Goal: Task Accomplishment & Management: Use online tool/utility

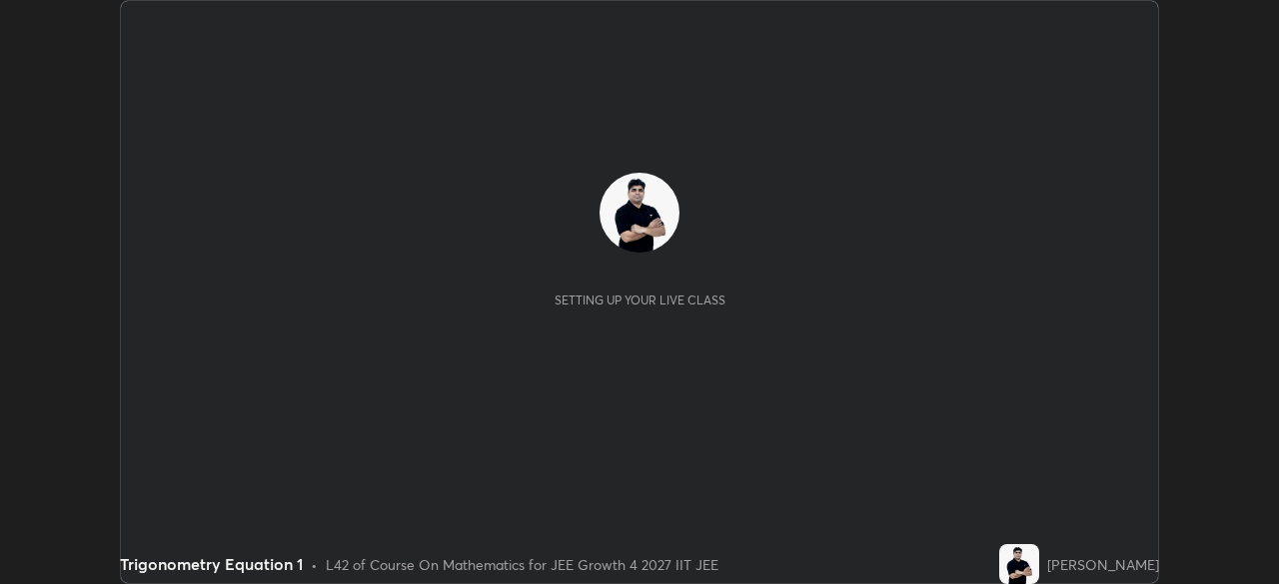
scroll to position [584, 1279]
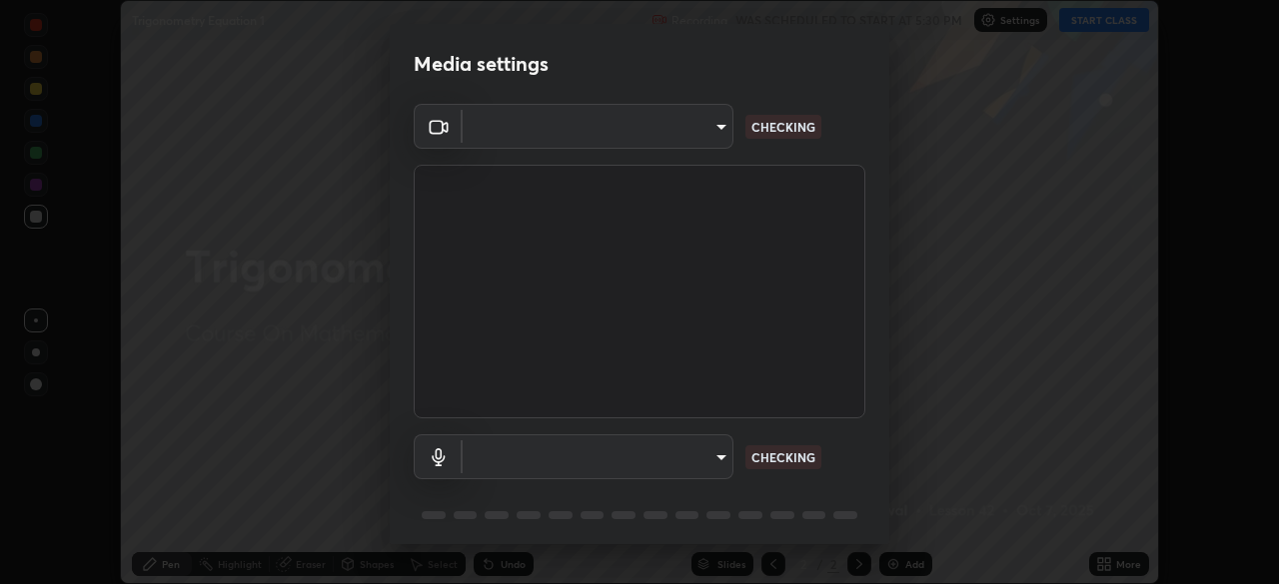
type input "f5867d0b8555505bdfc0634249509002703cce013fca216d78b14b94e2ec79da"
click at [689, 464] on body "Erase all Trigonometry Equation 1 Recording WAS SCHEDULED TO START AT 5:30 PM S…" at bounding box center [639, 292] width 1279 height 584
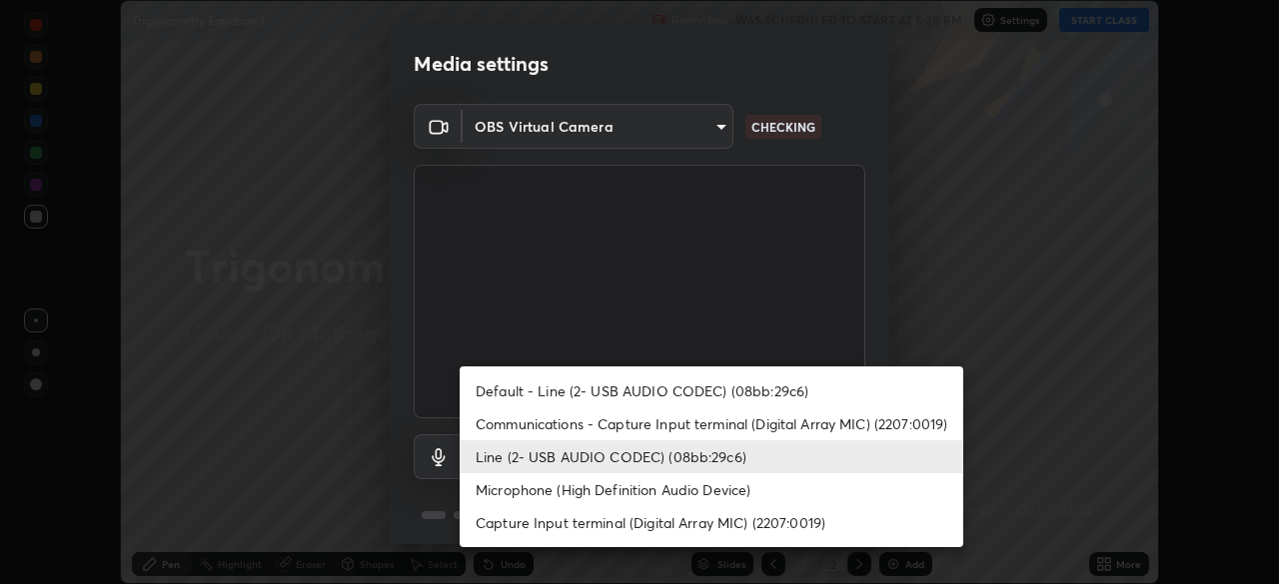
click at [687, 428] on li "Communications - Capture Input terminal (Digital Array MIC) (2207:0019)" at bounding box center [711, 424] width 503 height 33
type input "communications"
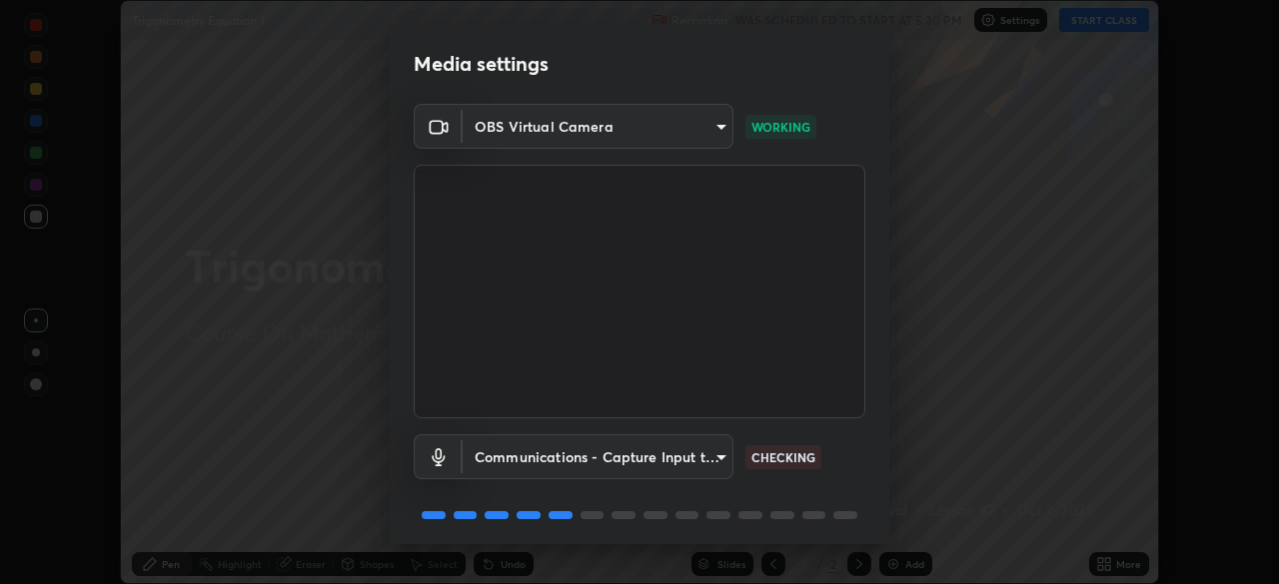
scroll to position [71, 0]
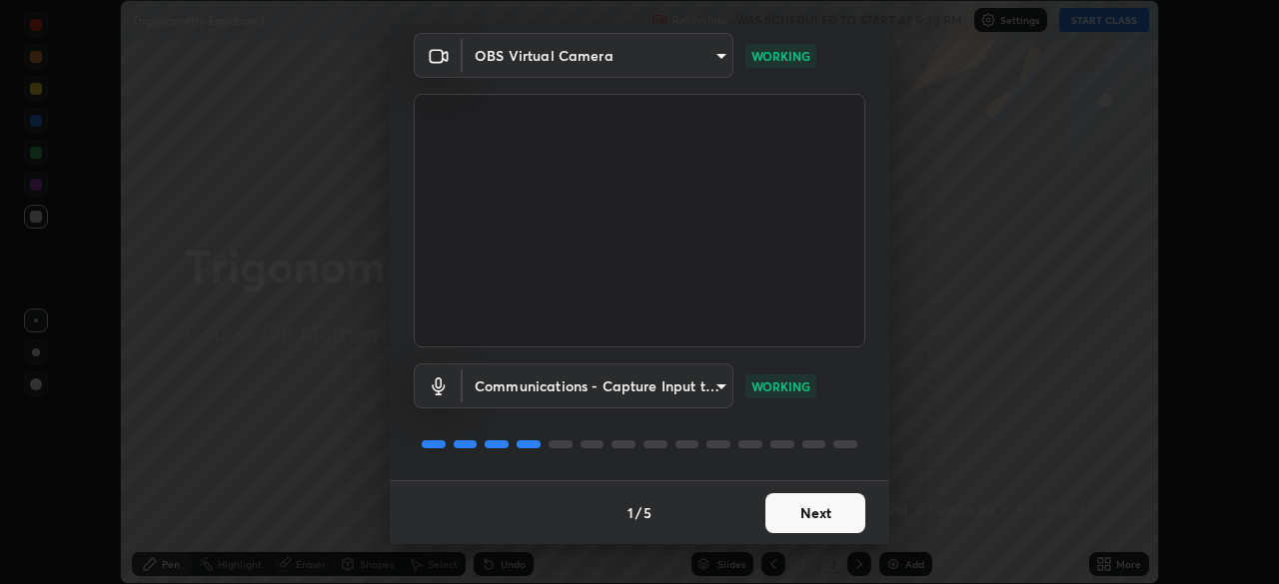
click at [822, 520] on button "Next" at bounding box center [815, 513] width 100 height 40
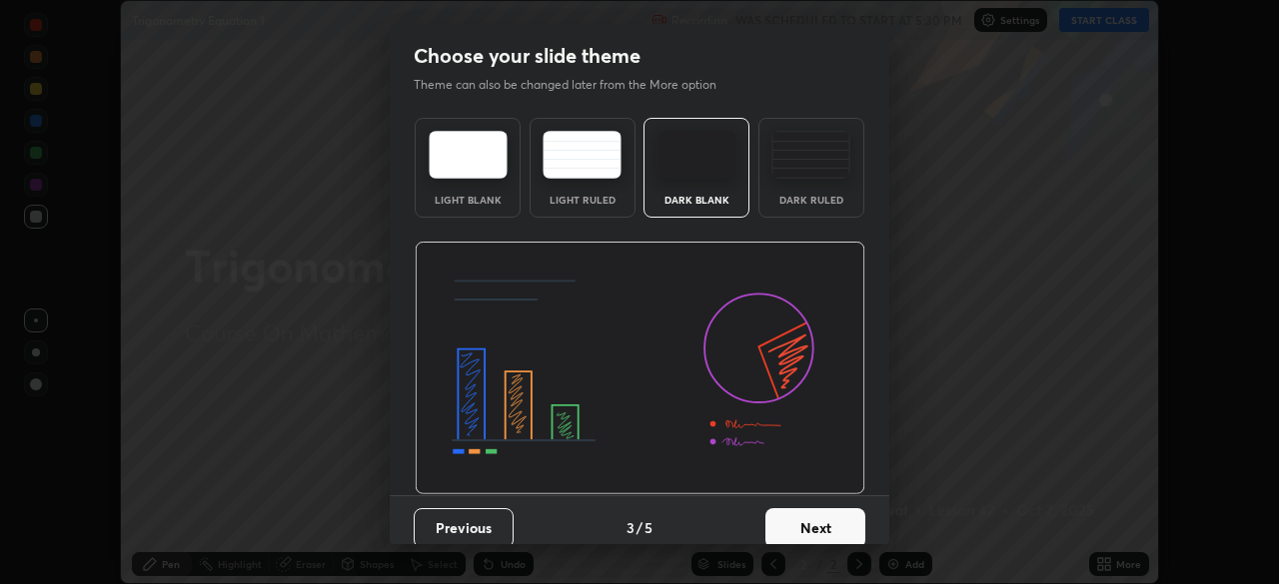
click at [842, 518] on button "Next" at bounding box center [815, 528] width 100 height 40
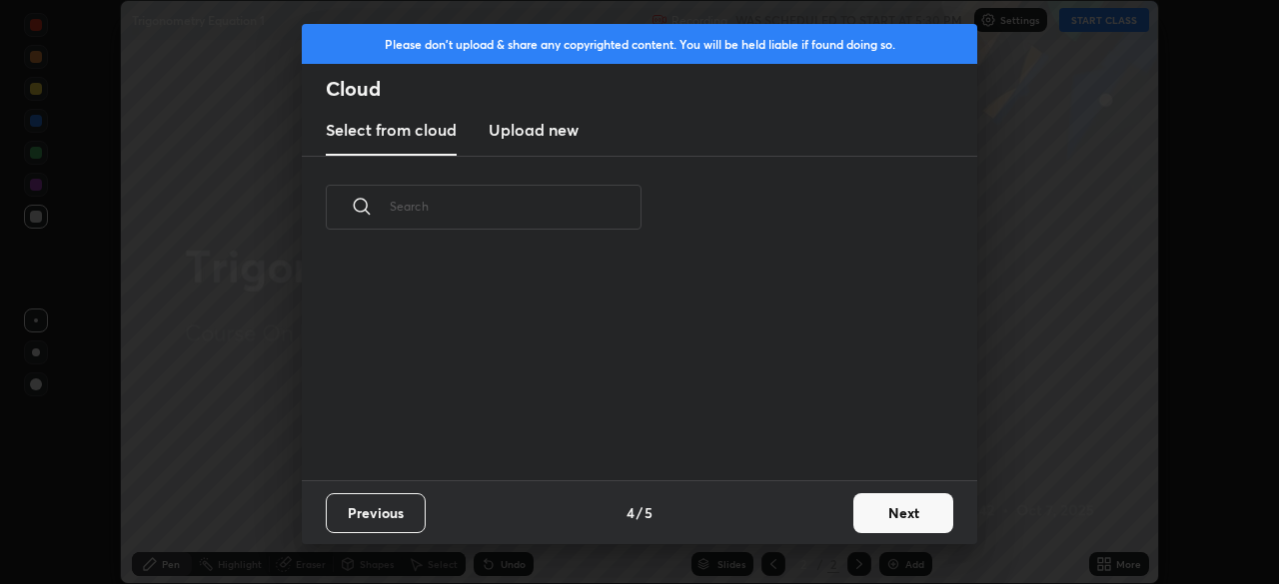
click at [888, 512] on button "Next" at bounding box center [903, 513] width 100 height 40
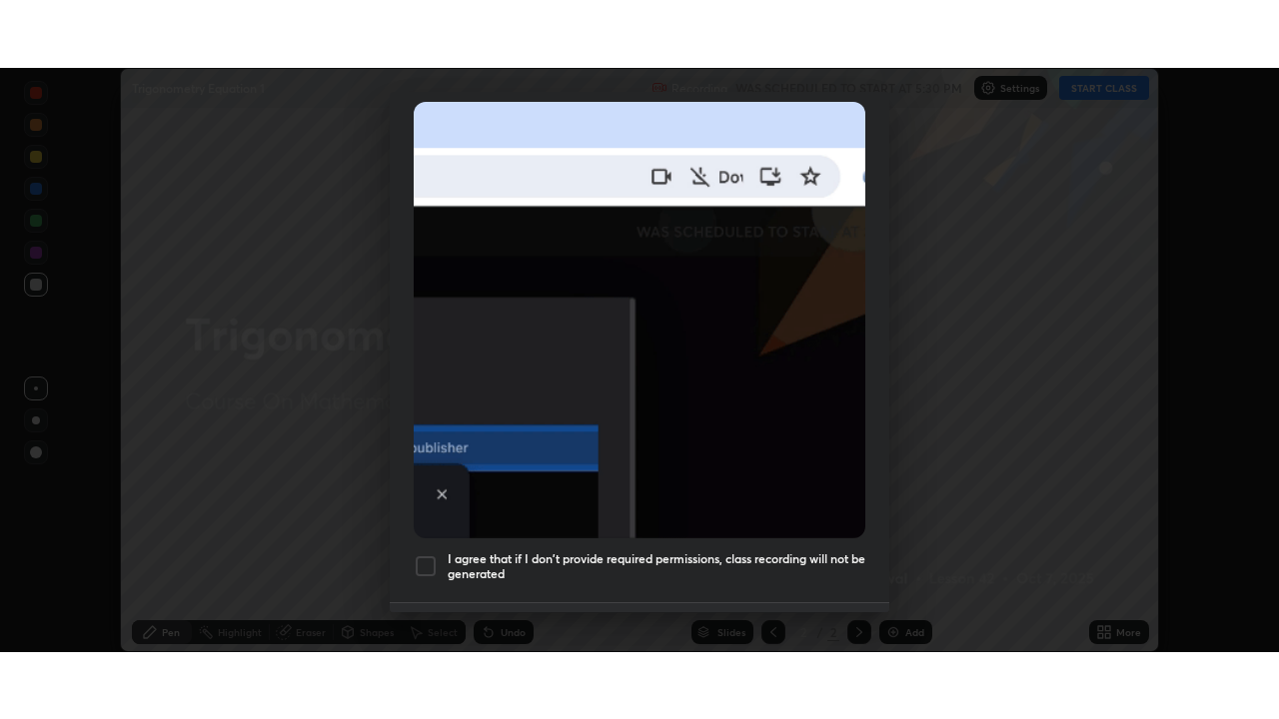
scroll to position [479, 0]
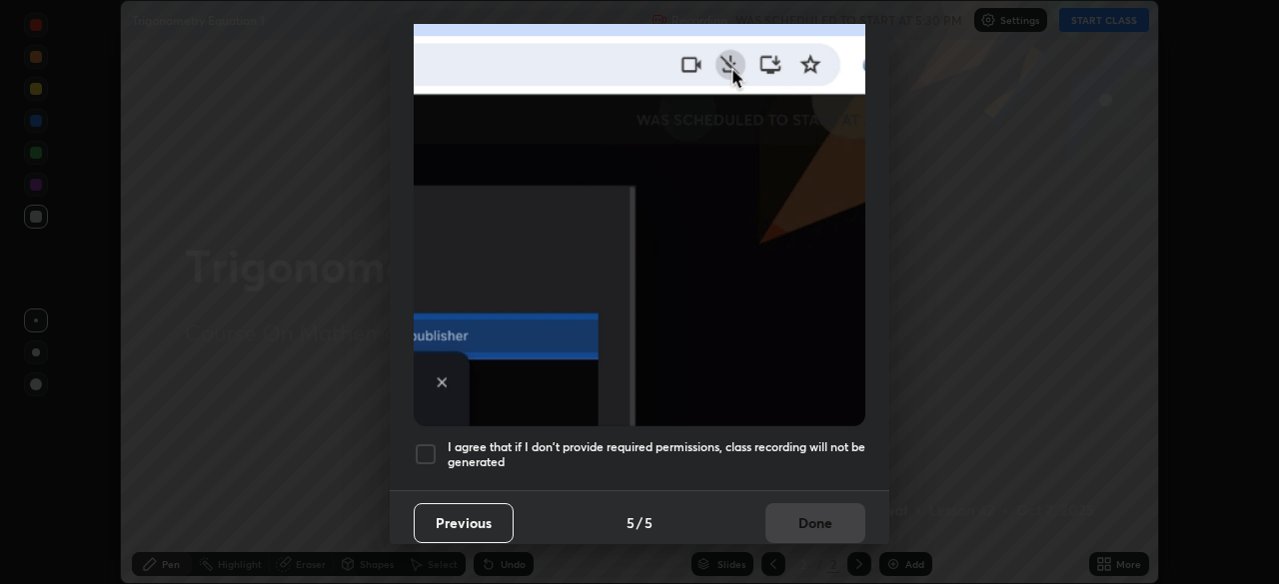
click at [426, 454] on div at bounding box center [426, 455] width 24 height 24
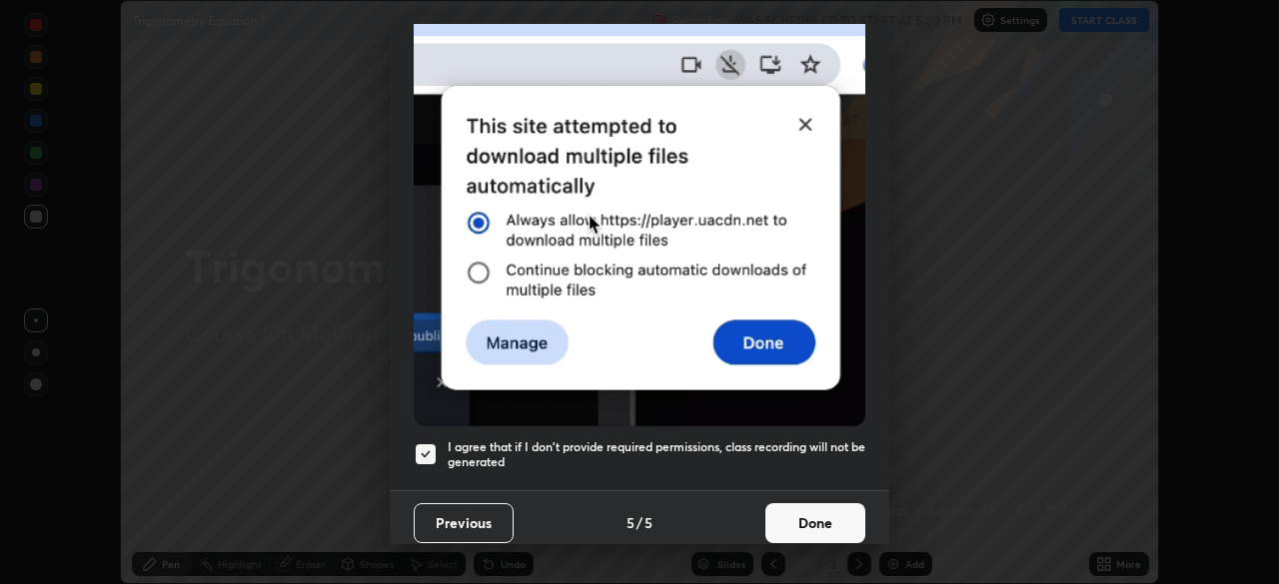
click at [825, 511] on button "Done" at bounding box center [815, 523] width 100 height 40
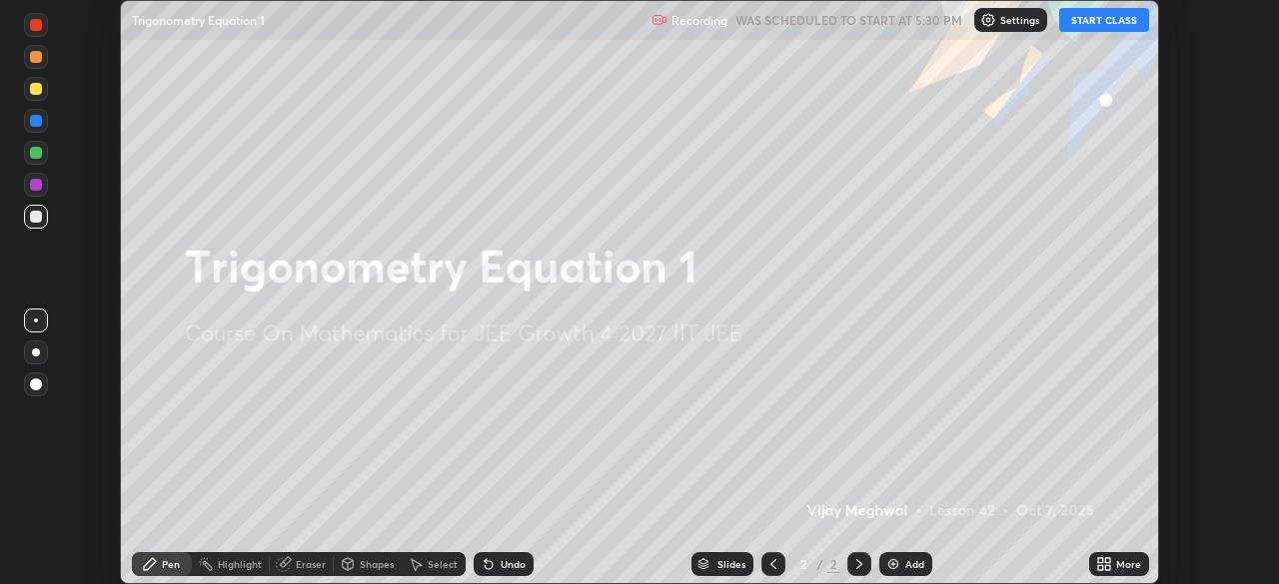
click at [1091, 21] on button "START CLASS" at bounding box center [1104, 20] width 90 height 24
click at [901, 568] on div "Add" at bounding box center [905, 564] width 53 height 24
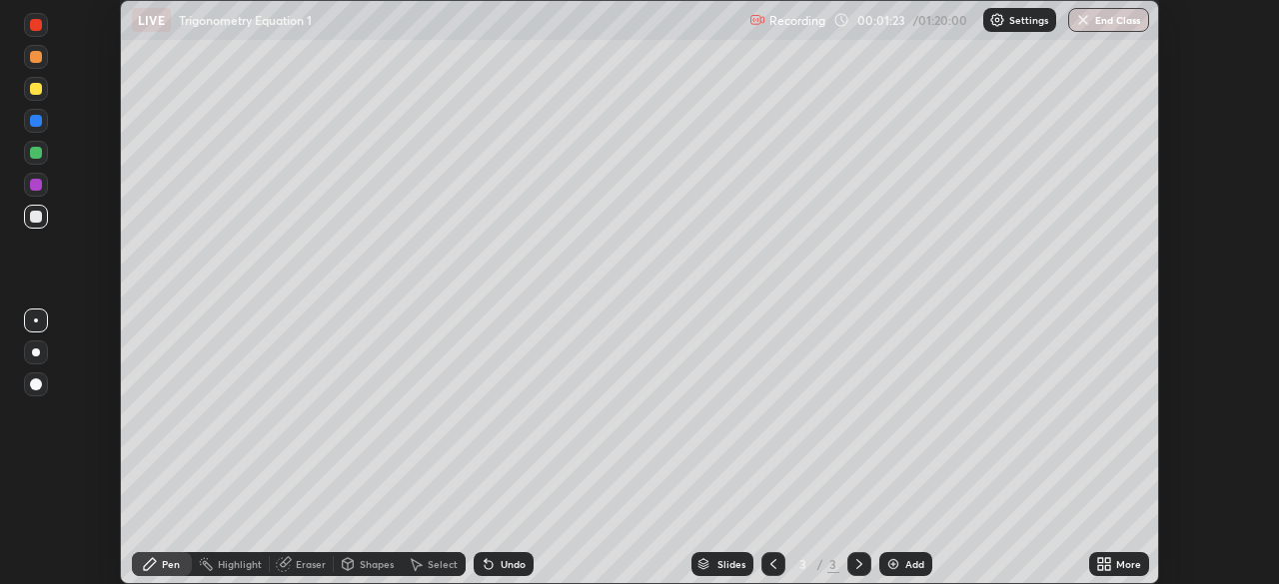
click at [1099, 560] on icon at bounding box center [1100, 560] width 5 height 5
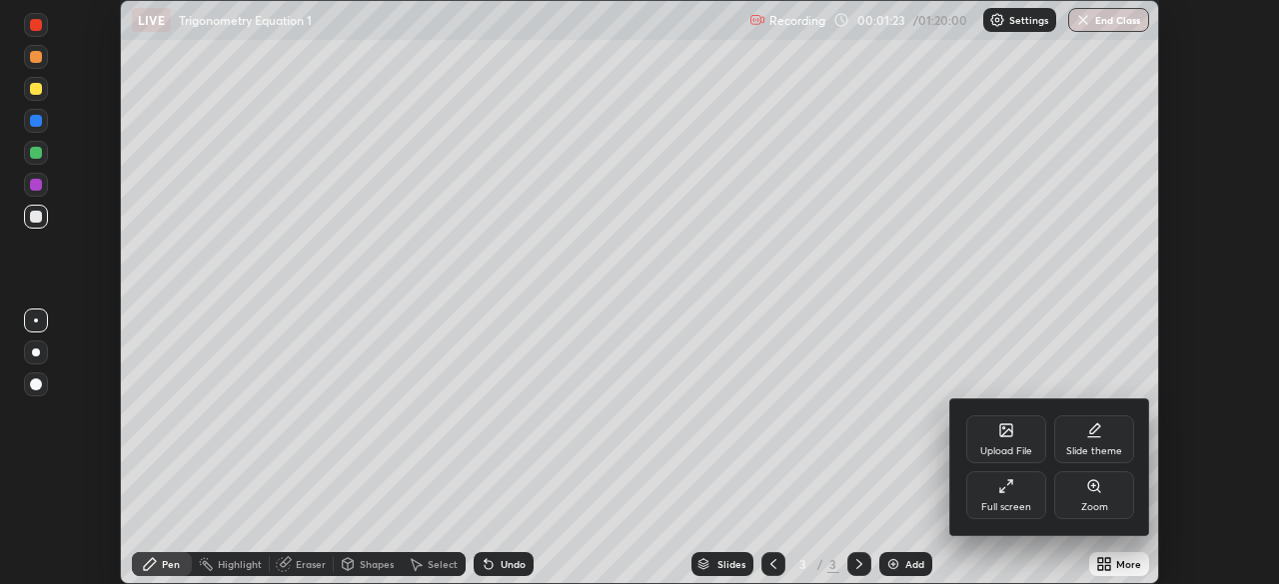
click at [1017, 500] on div "Full screen" at bounding box center [1006, 496] width 80 height 48
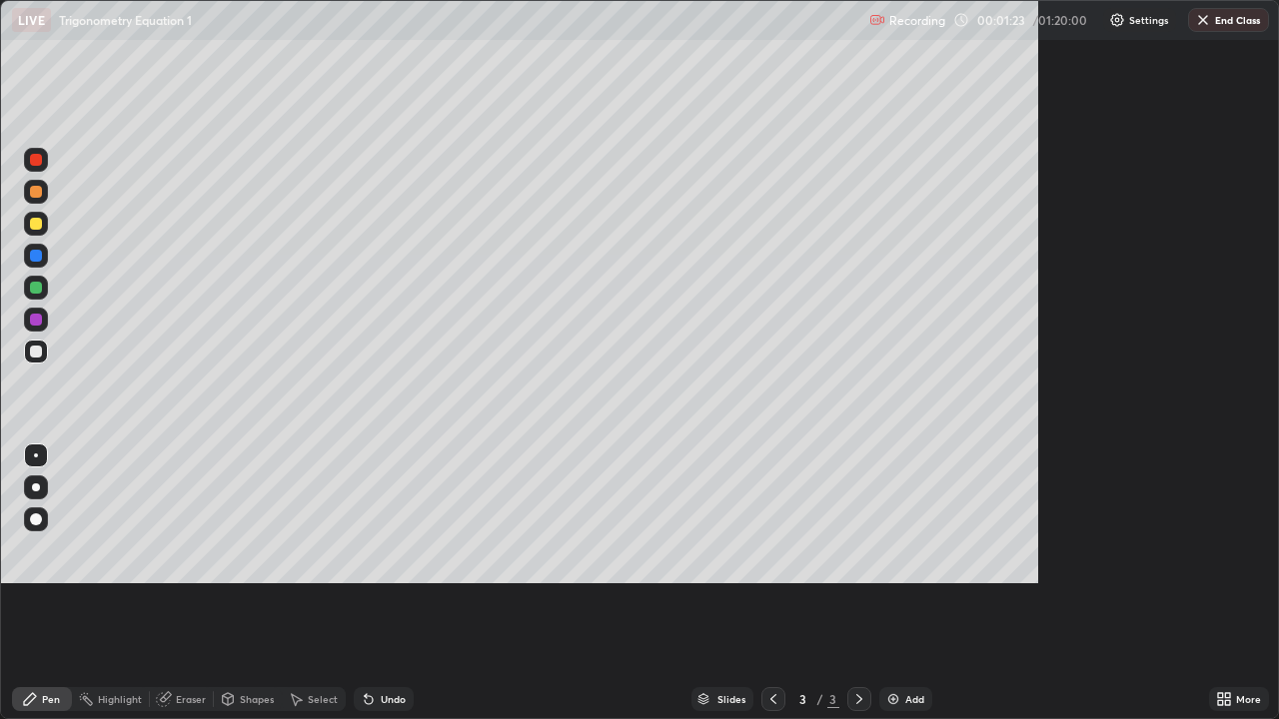
scroll to position [719, 1279]
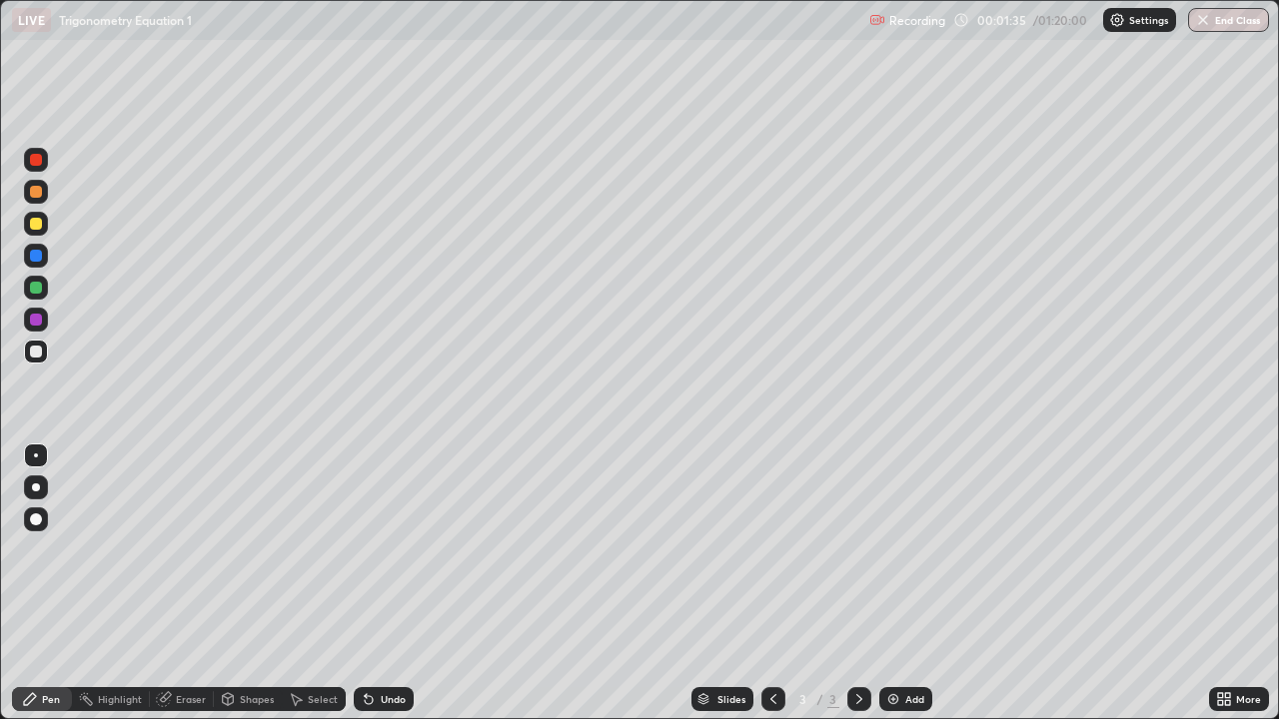
click at [32, 192] on div at bounding box center [36, 192] width 12 height 12
click at [193, 583] on div "Eraser" at bounding box center [182, 699] width 64 height 24
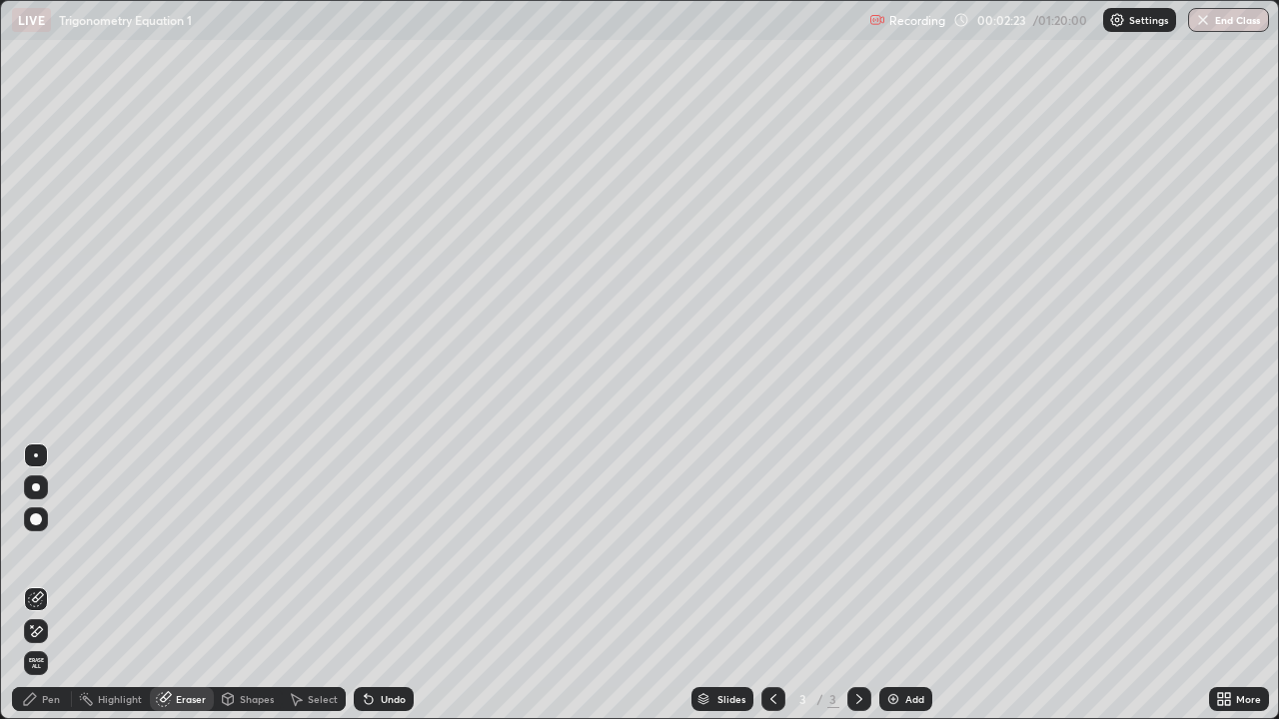
click at [59, 583] on div "Pen" at bounding box center [51, 699] width 18 height 10
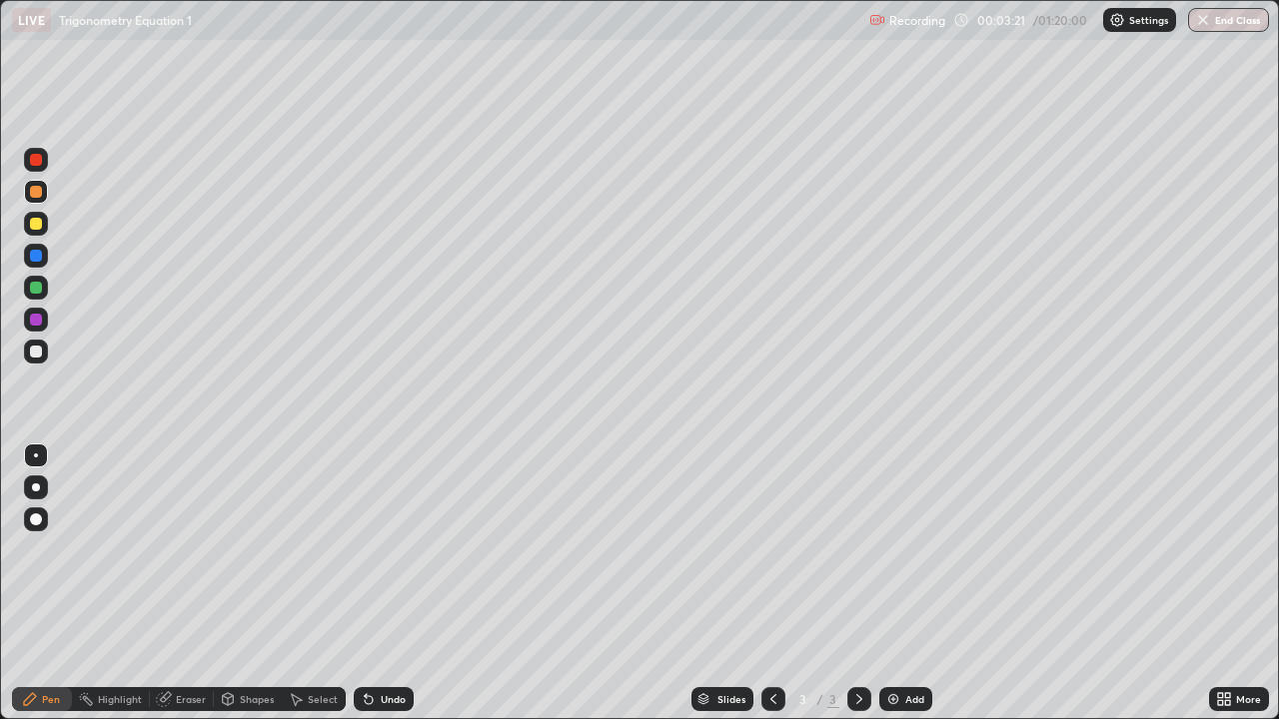
click at [388, 583] on div "Undo" at bounding box center [393, 699] width 25 height 10
click at [905, 583] on div "Add" at bounding box center [914, 699] width 19 height 10
click at [46, 221] on div at bounding box center [36, 224] width 24 height 24
click at [39, 293] on div at bounding box center [36, 288] width 24 height 24
click at [35, 229] on div at bounding box center [36, 224] width 12 height 12
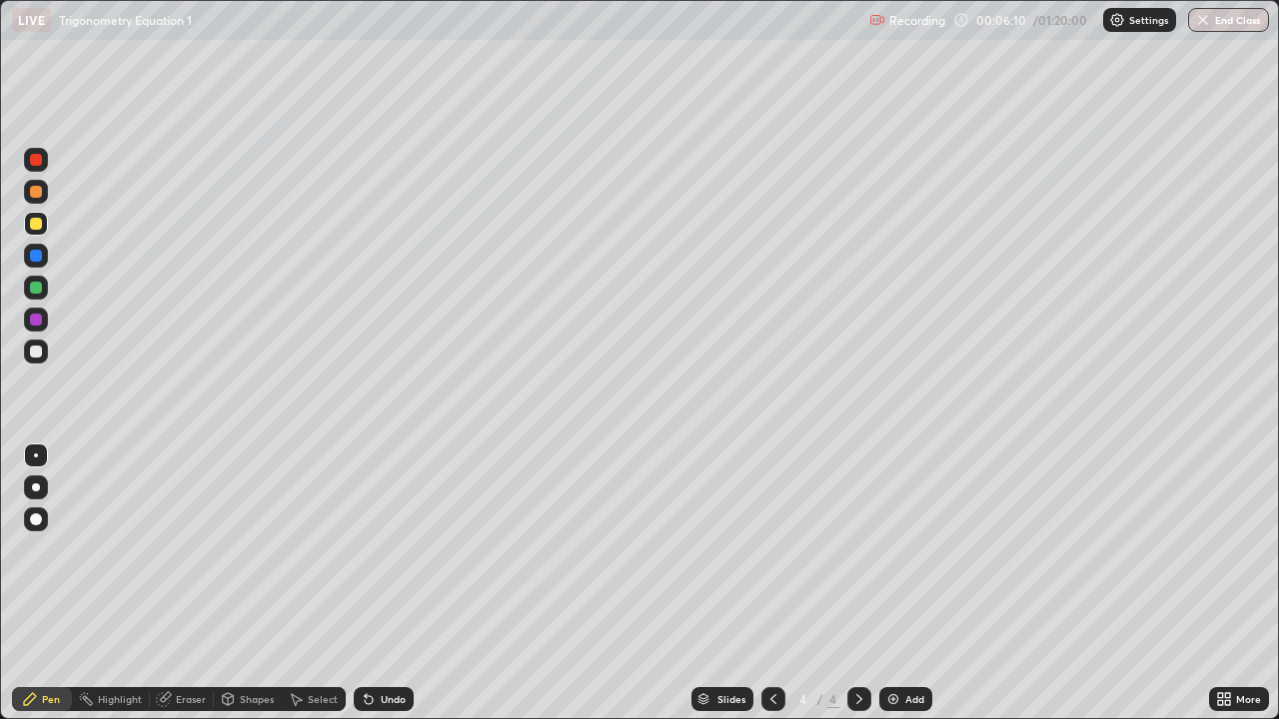
click at [32, 192] on div at bounding box center [36, 192] width 12 height 12
click at [771, 583] on icon at bounding box center [773, 699] width 16 height 16
click at [847, 583] on div at bounding box center [859, 699] width 24 height 24
click at [771, 583] on icon at bounding box center [773, 699] width 16 height 16
click at [855, 583] on icon at bounding box center [859, 699] width 16 height 16
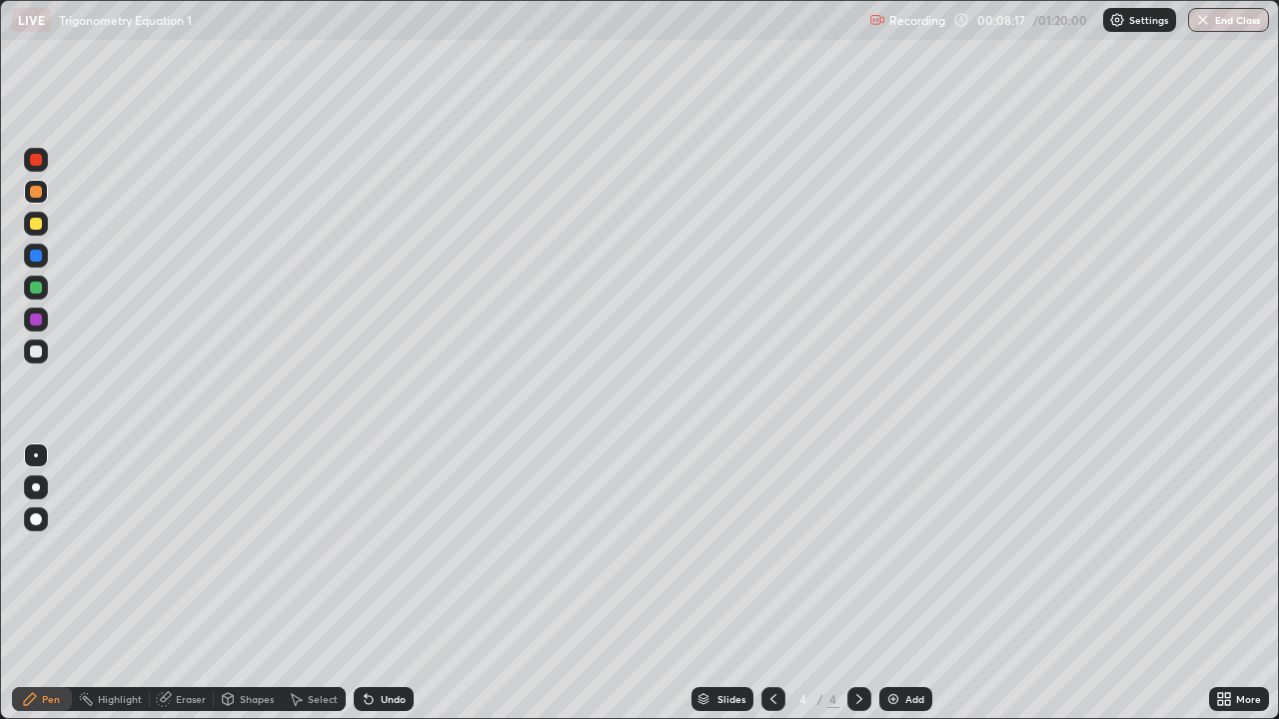
click at [885, 583] on img at bounding box center [893, 699] width 16 height 16
click at [43, 355] on div at bounding box center [36, 352] width 24 height 24
click at [771, 583] on icon at bounding box center [773, 699] width 16 height 16
click at [857, 583] on icon at bounding box center [859, 699] width 16 height 16
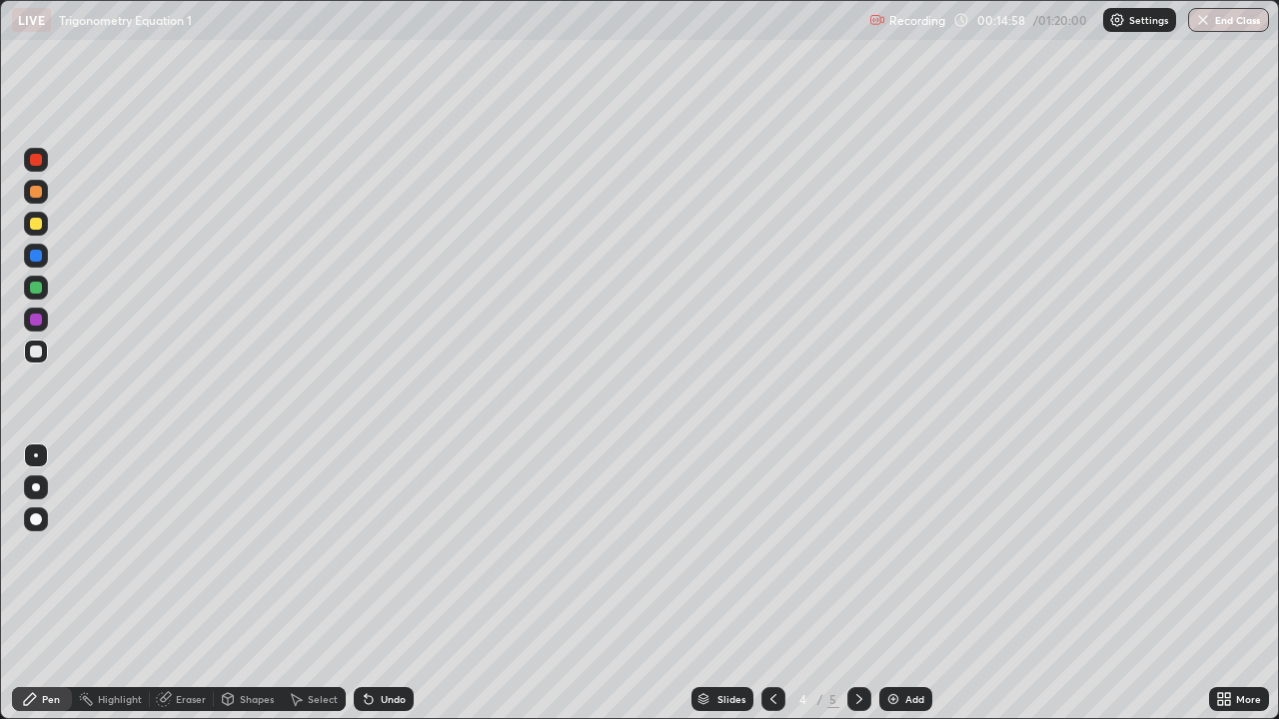
click at [29, 203] on div at bounding box center [36, 192] width 24 height 24
click at [773, 583] on icon at bounding box center [773, 699] width 16 height 16
click at [864, 583] on icon at bounding box center [859, 699] width 16 height 16
click at [851, 583] on icon at bounding box center [859, 699] width 16 height 16
click at [770, 583] on icon at bounding box center [773, 699] width 6 height 10
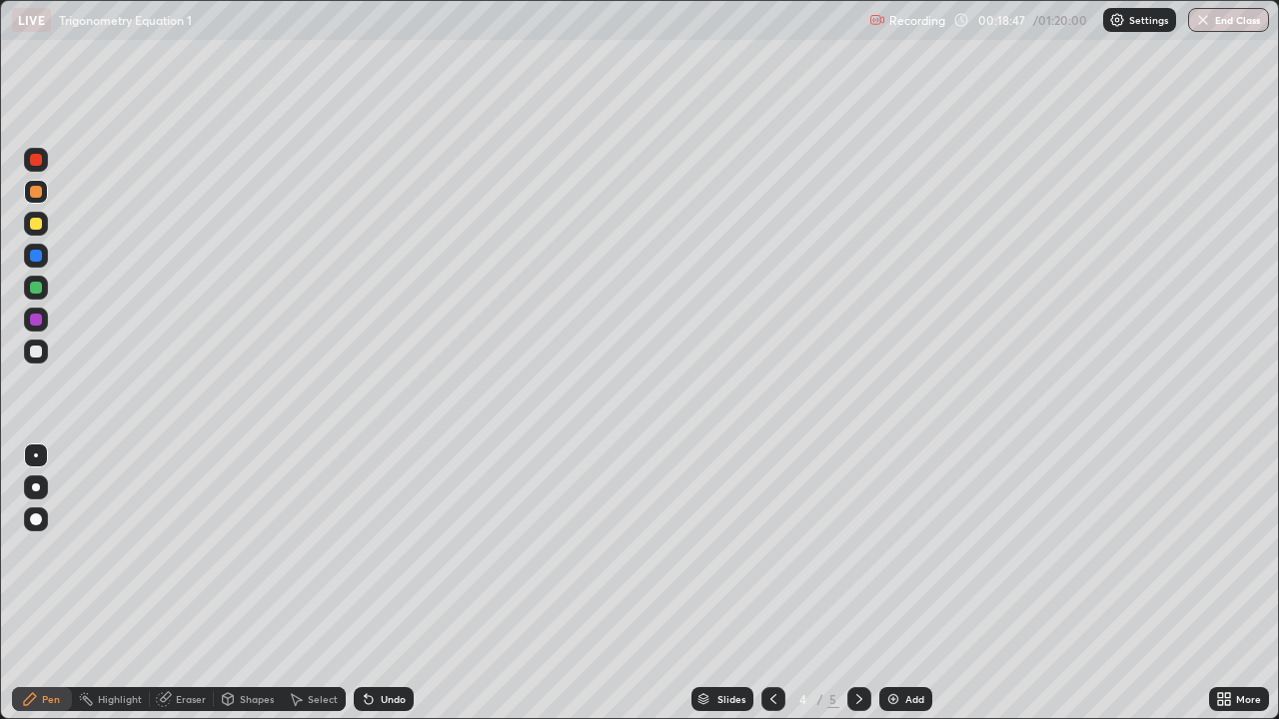
click at [852, 583] on icon at bounding box center [859, 699] width 16 height 16
click at [901, 583] on div "Add" at bounding box center [905, 699] width 53 height 24
click at [202, 583] on div "Eraser" at bounding box center [191, 699] width 30 height 10
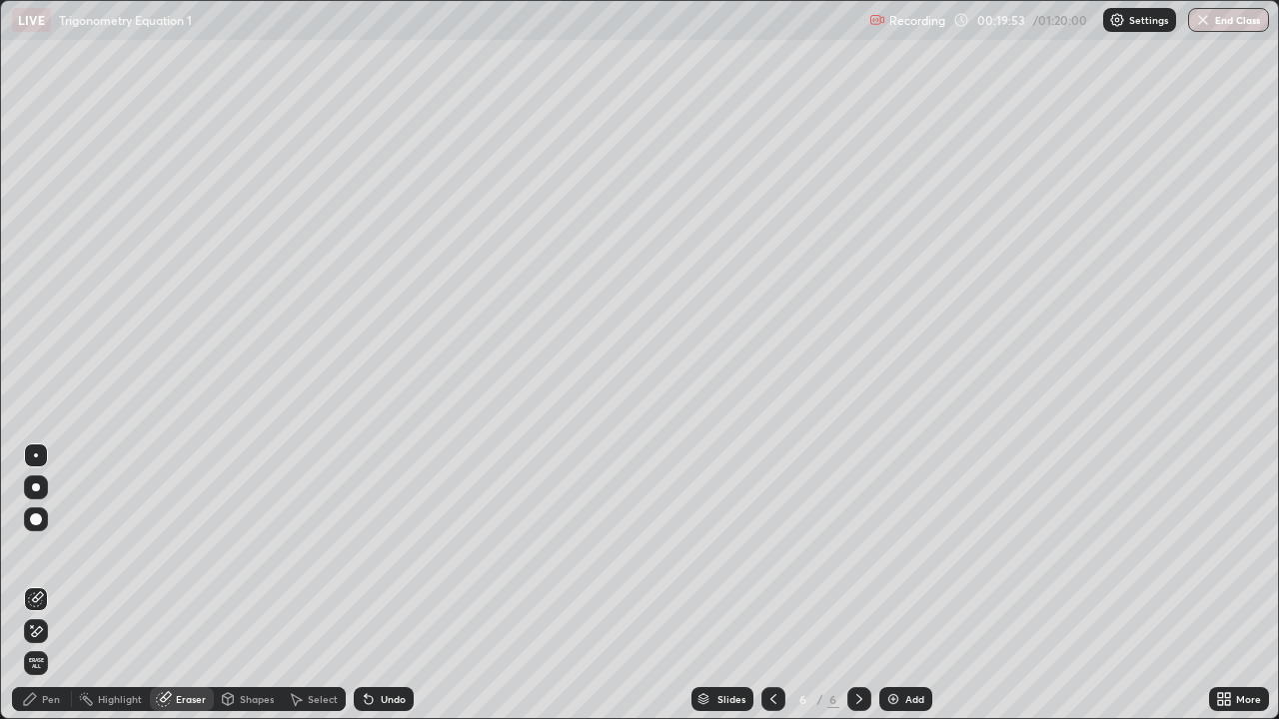
click at [43, 583] on div "Pen" at bounding box center [42, 699] width 60 height 24
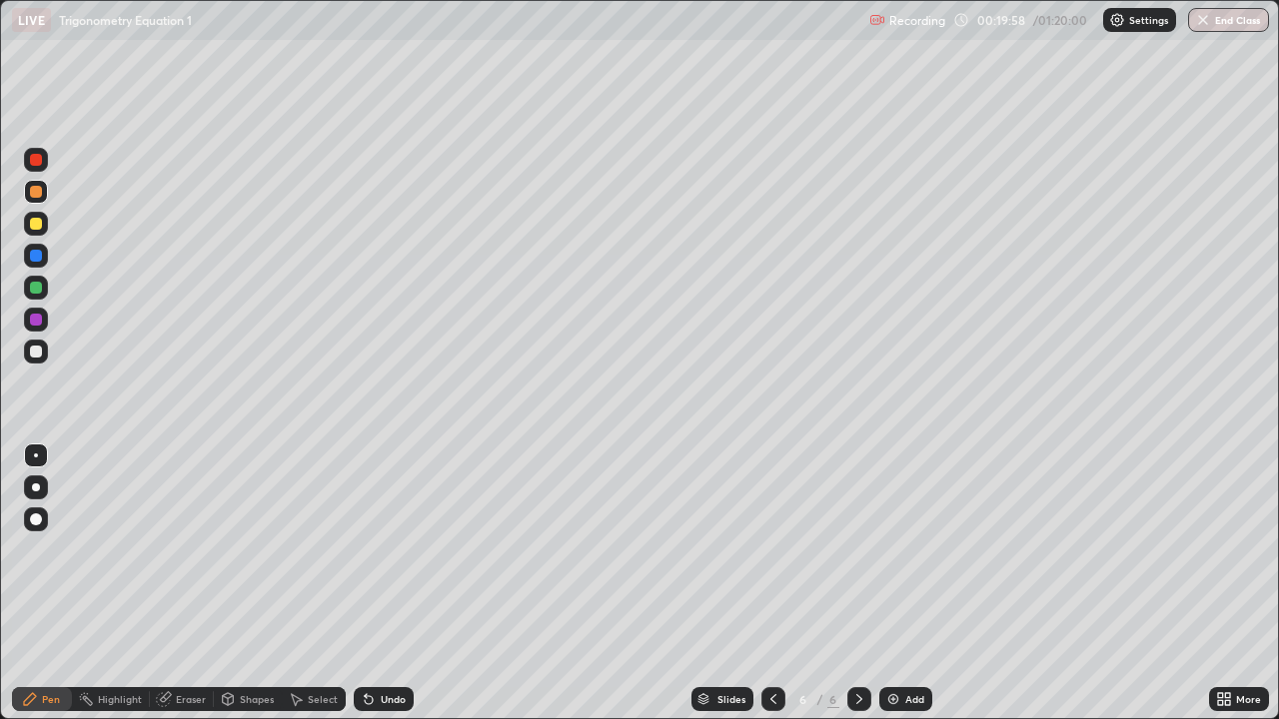
click at [36, 202] on div at bounding box center [36, 192] width 24 height 24
click at [42, 233] on div at bounding box center [36, 224] width 24 height 24
click at [395, 583] on div "Undo" at bounding box center [384, 699] width 60 height 24
click at [34, 192] on div at bounding box center [36, 192] width 12 height 12
click at [890, 583] on img at bounding box center [893, 699] width 16 height 16
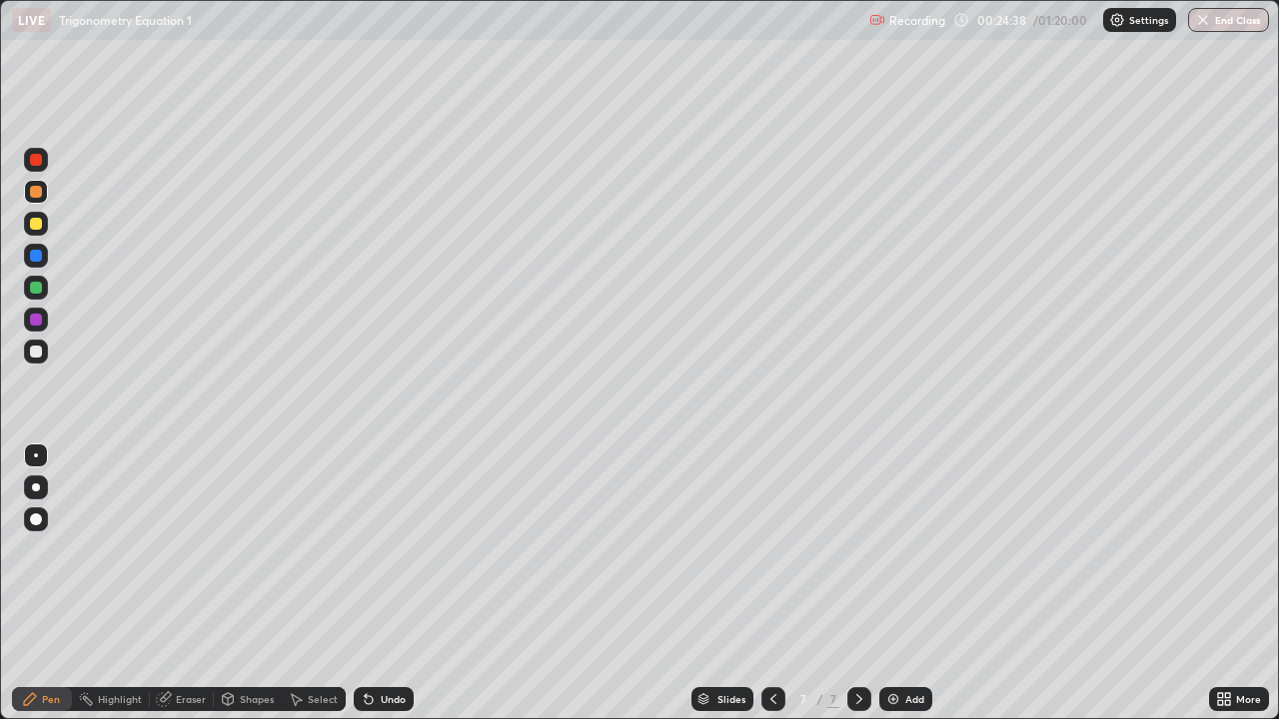
click at [394, 583] on div "Undo" at bounding box center [393, 699] width 25 height 10
click at [180, 583] on div "Eraser" at bounding box center [191, 699] width 30 height 10
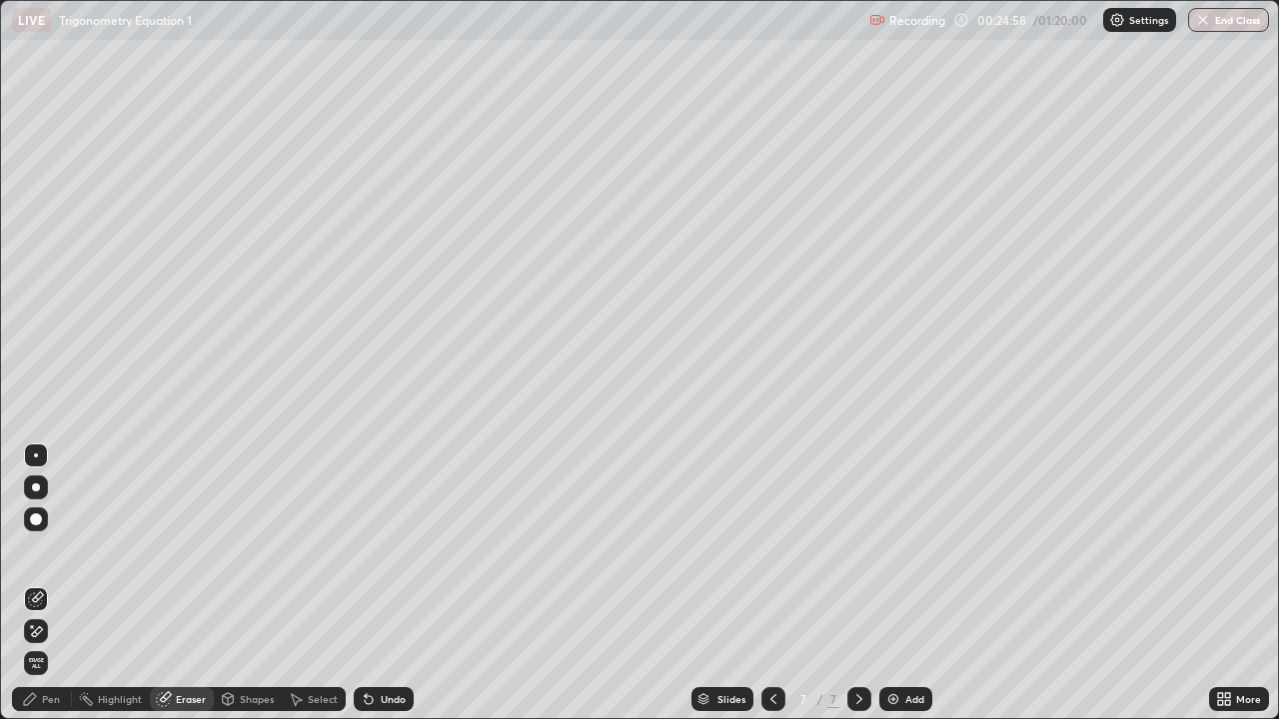
click at [50, 583] on div "Pen" at bounding box center [51, 699] width 18 height 10
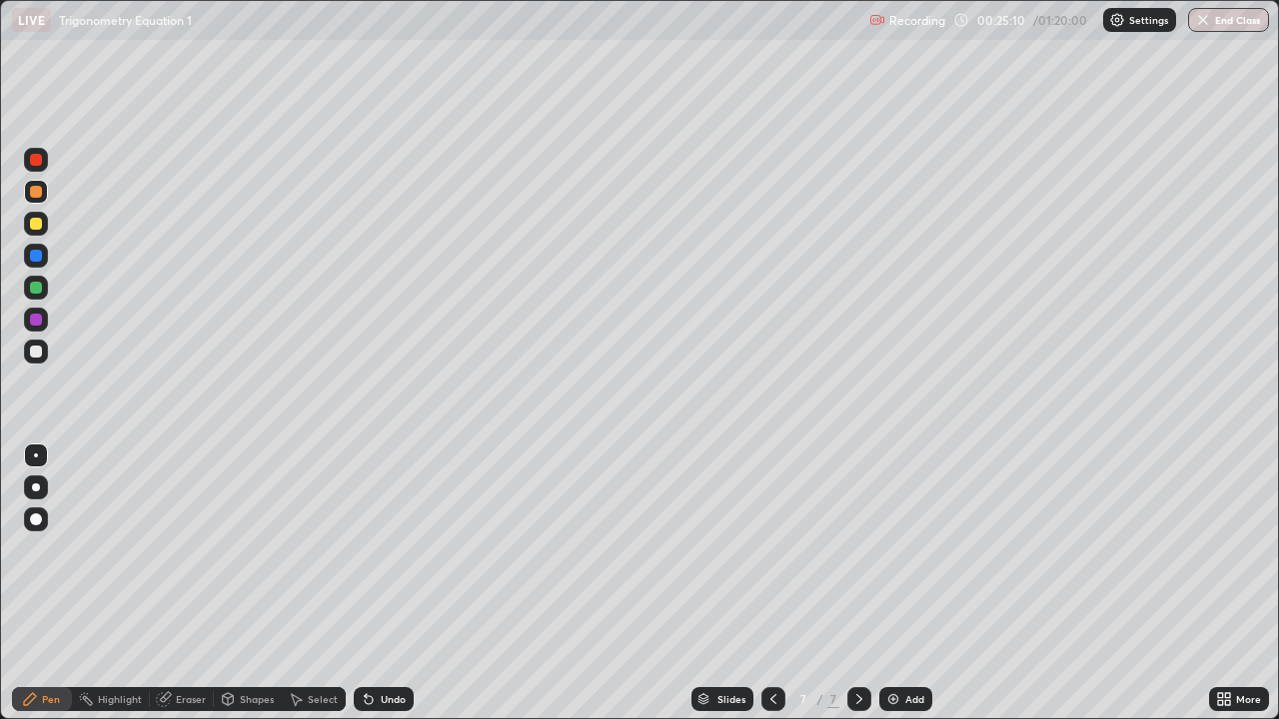
click at [247, 583] on div "Shapes" at bounding box center [257, 699] width 34 height 10
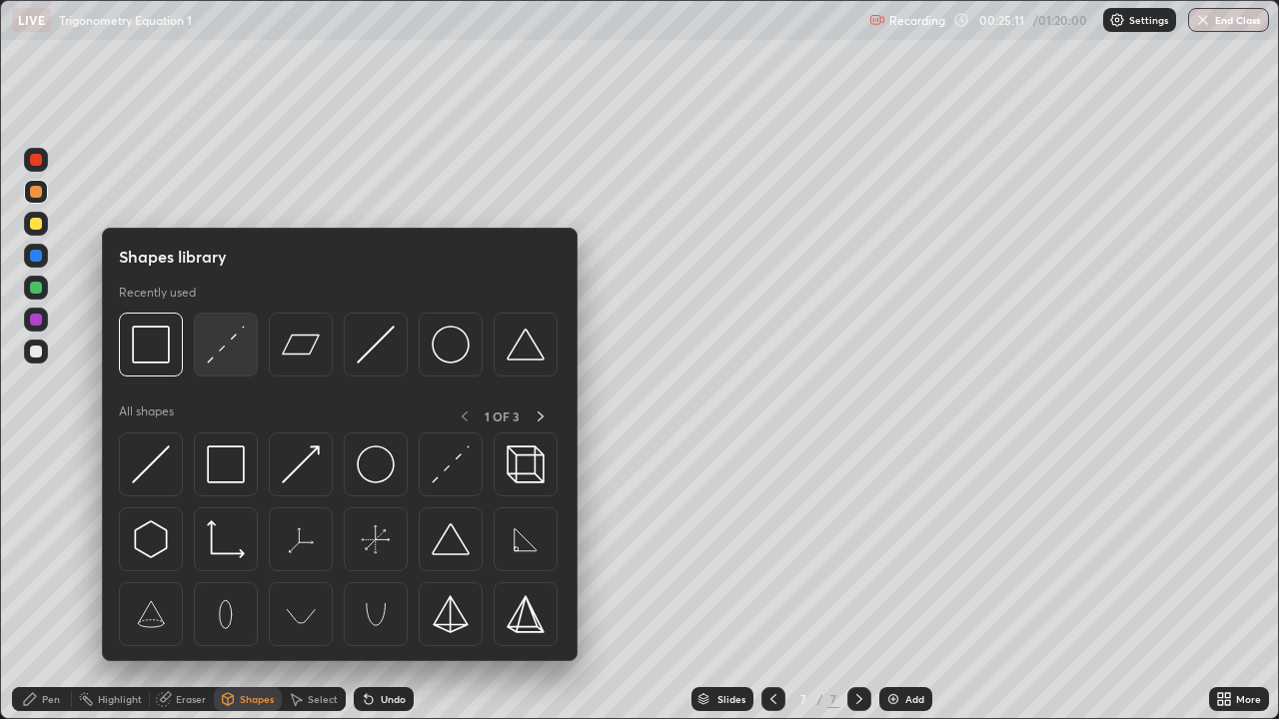
click at [227, 346] on img at bounding box center [226, 345] width 38 height 38
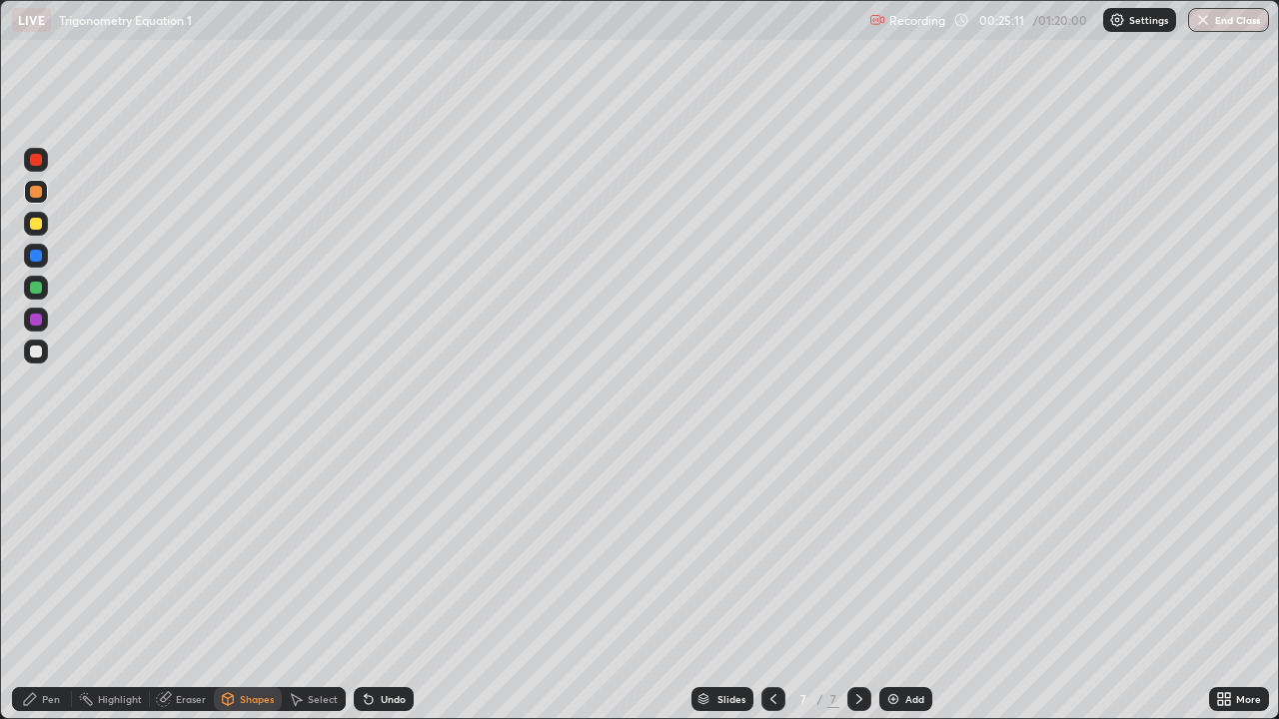
click at [39, 286] on div at bounding box center [36, 288] width 12 height 12
click at [51, 583] on div "Pen" at bounding box center [51, 699] width 18 height 10
click at [38, 223] on div at bounding box center [36, 224] width 12 height 12
click at [897, 583] on img at bounding box center [893, 699] width 16 height 16
click at [31, 220] on div at bounding box center [36, 224] width 12 height 12
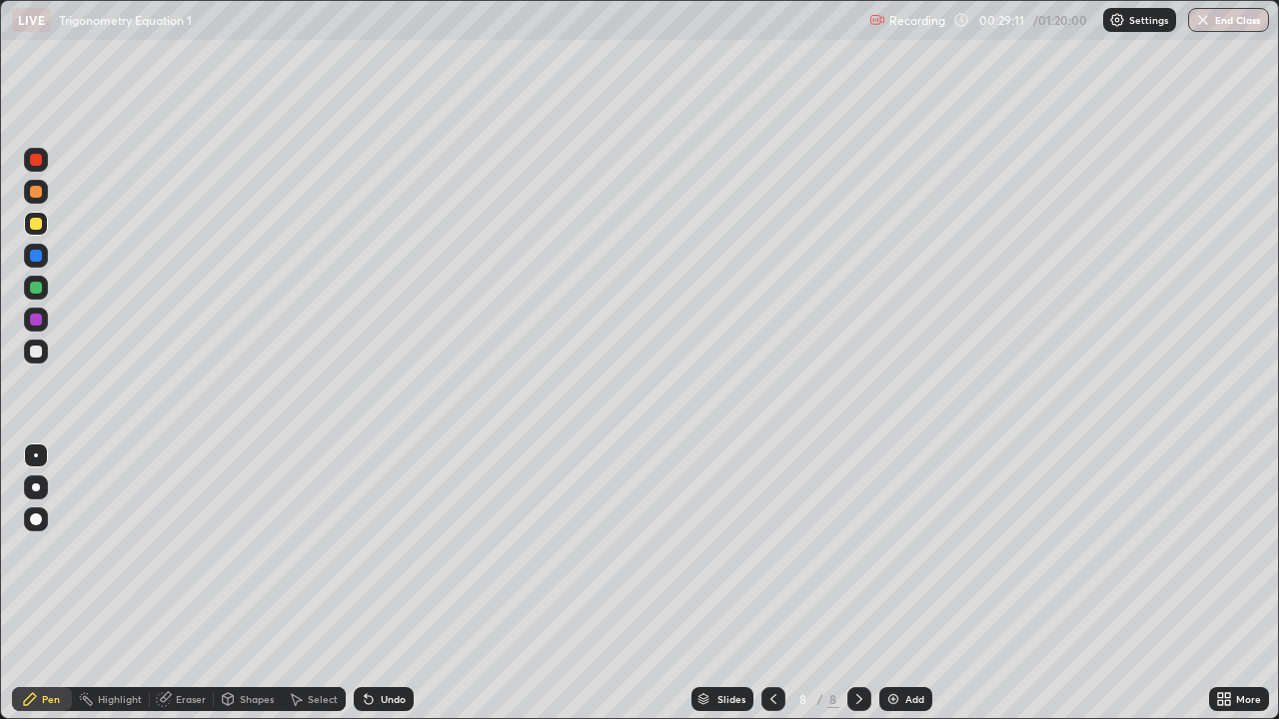
click at [36, 193] on div at bounding box center [36, 192] width 12 height 12
click at [36, 292] on div at bounding box center [36, 288] width 12 height 12
click at [387, 583] on div "Undo" at bounding box center [393, 699] width 25 height 10
click at [30, 350] on div at bounding box center [36, 352] width 12 height 12
click at [37, 355] on div at bounding box center [36, 352] width 12 height 12
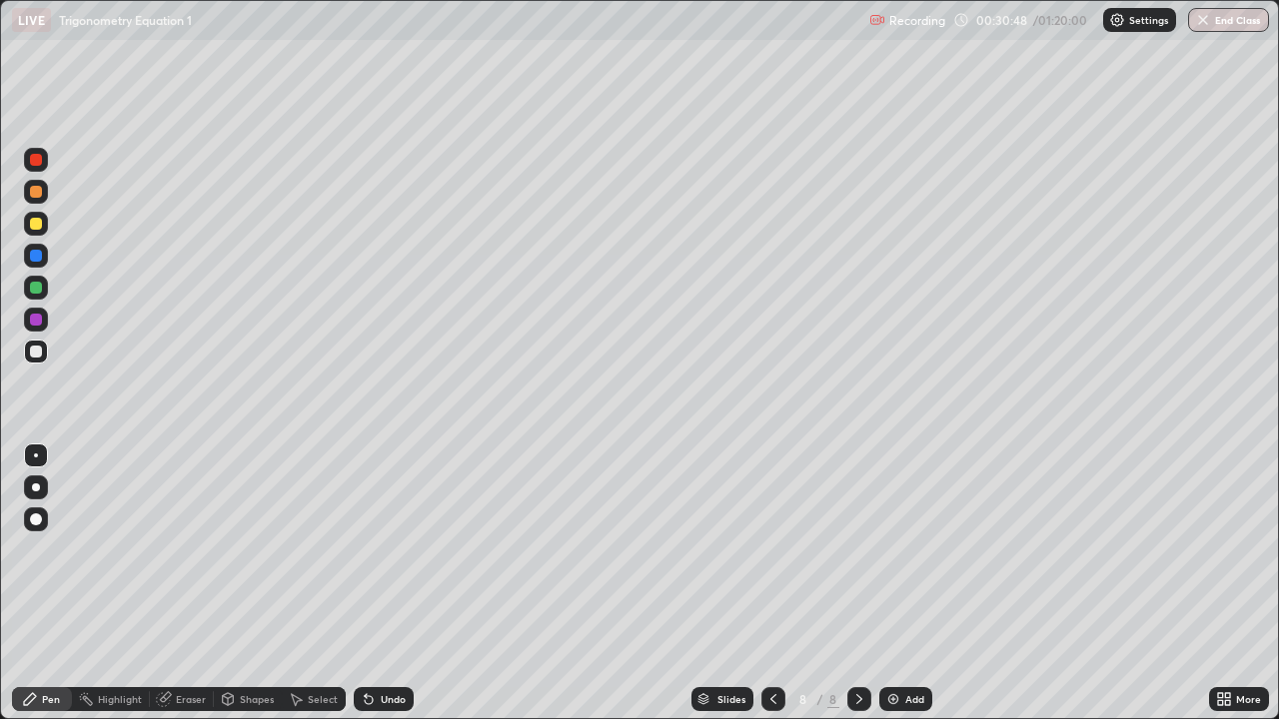
click at [25, 219] on div at bounding box center [36, 224] width 24 height 24
click at [906, 583] on div "Slides 8 / 8 Add" at bounding box center [811, 699] width 795 height 40
click at [901, 583] on div "Add" at bounding box center [905, 699] width 53 height 24
click at [385, 583] on div "Undo" at bounding box center [393, 699] width 25 height 10
click at [386, 583] on div "Undo" at bounding box center [384, 699] width 60 height 24
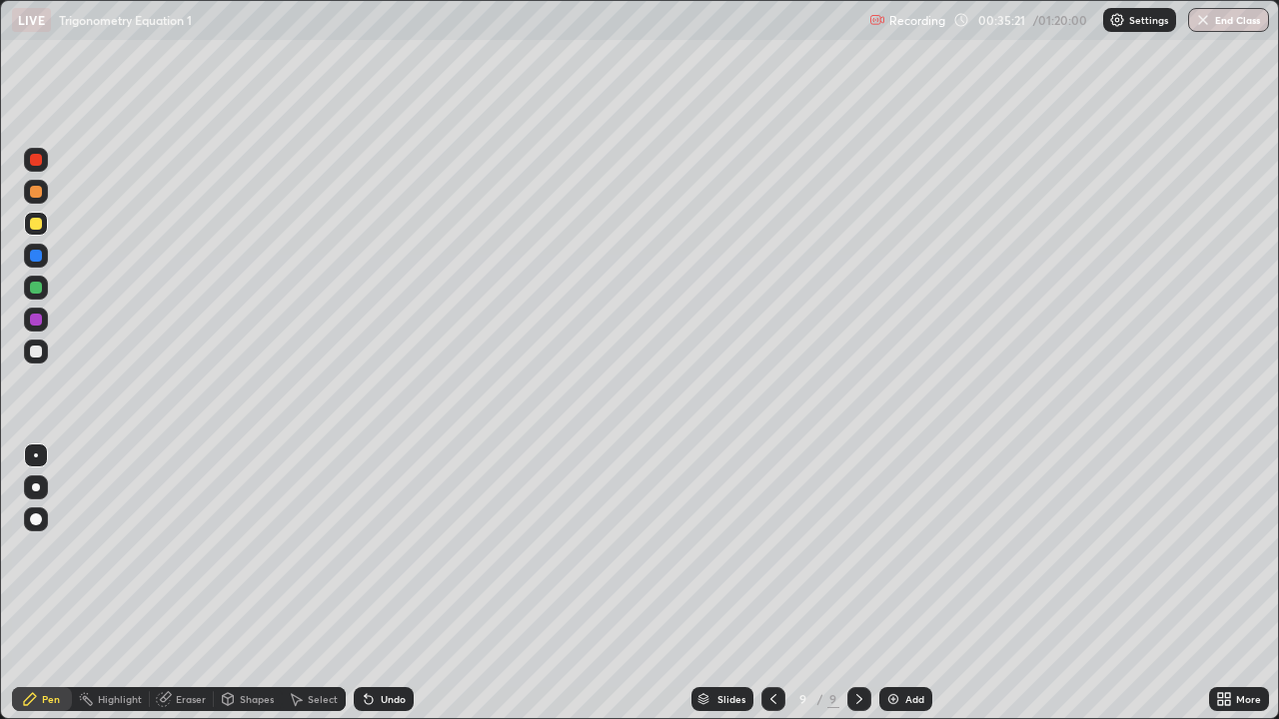
click at [396, 583] on div "Undo" at bounding box center [393, 699] width 25 height 10
click at [409, 583] on div "Undo" at bounding box center [384, 699] width 60 height 24
click at [41, 345] on div at bounding box center [36, 352] width 24 height 24
click at [29, 216] on div at bounding box center [36, 224] width 24 height 24
click at [38, 290] on div at bounding box center [36, 288] width 12 height 12
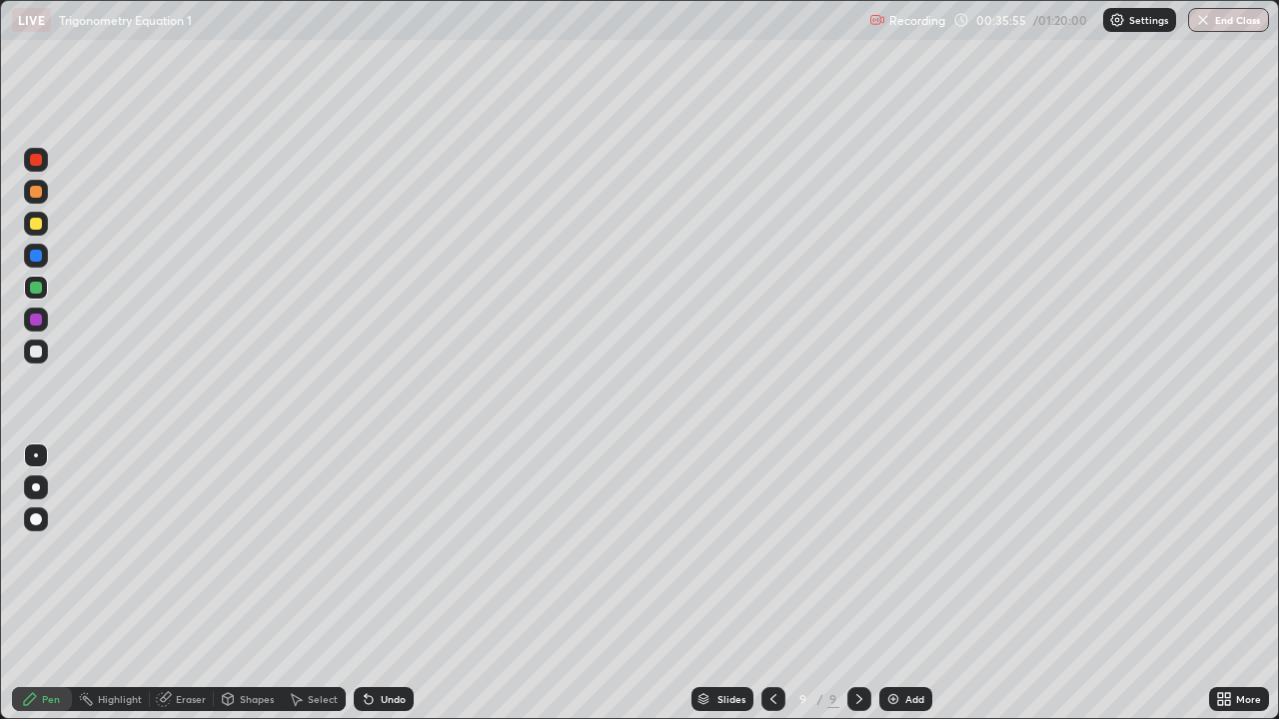
click at [38, 287] on div at bounding box center [36, 288] width 12 height 12
click at [39, 351] on div at bounding box center [36, 352] width 12 height 12
click at [187, 583] on div "Eraser" at bounding box center [191, 699] width 30 height 10
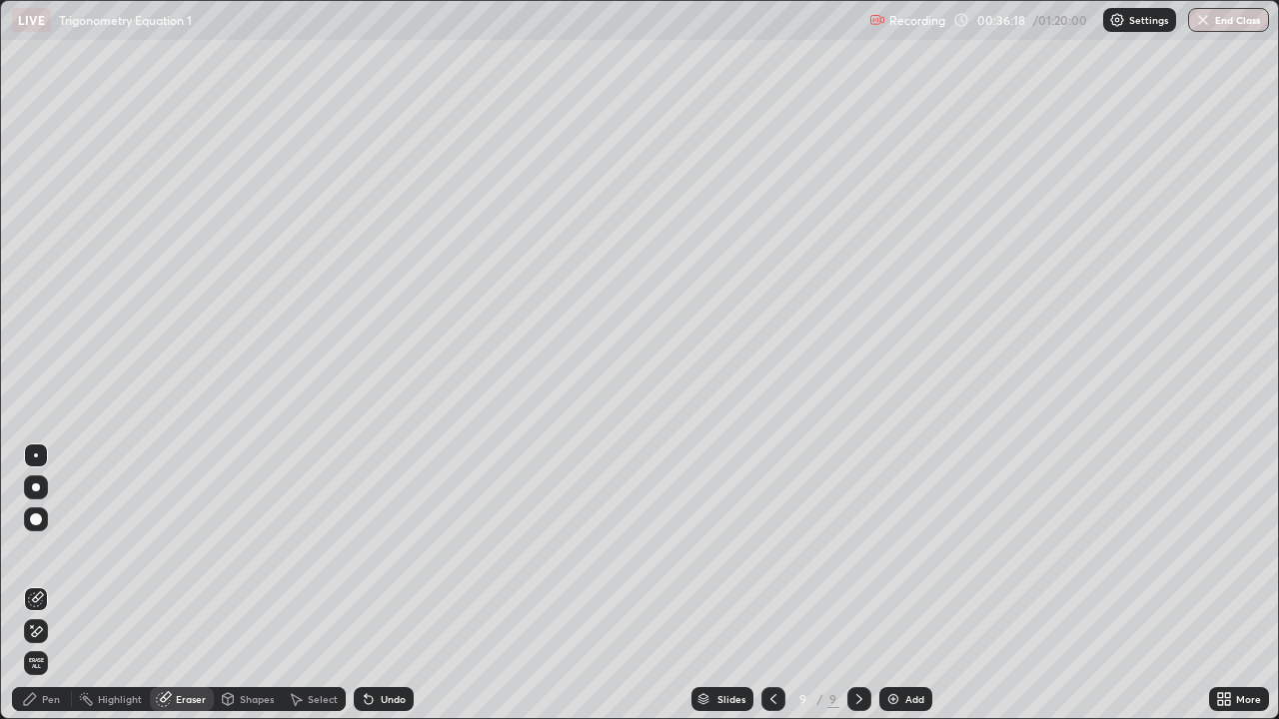
click at [51, 583] on div "Pen" at bounding box center [51, 699] width 18 height 10
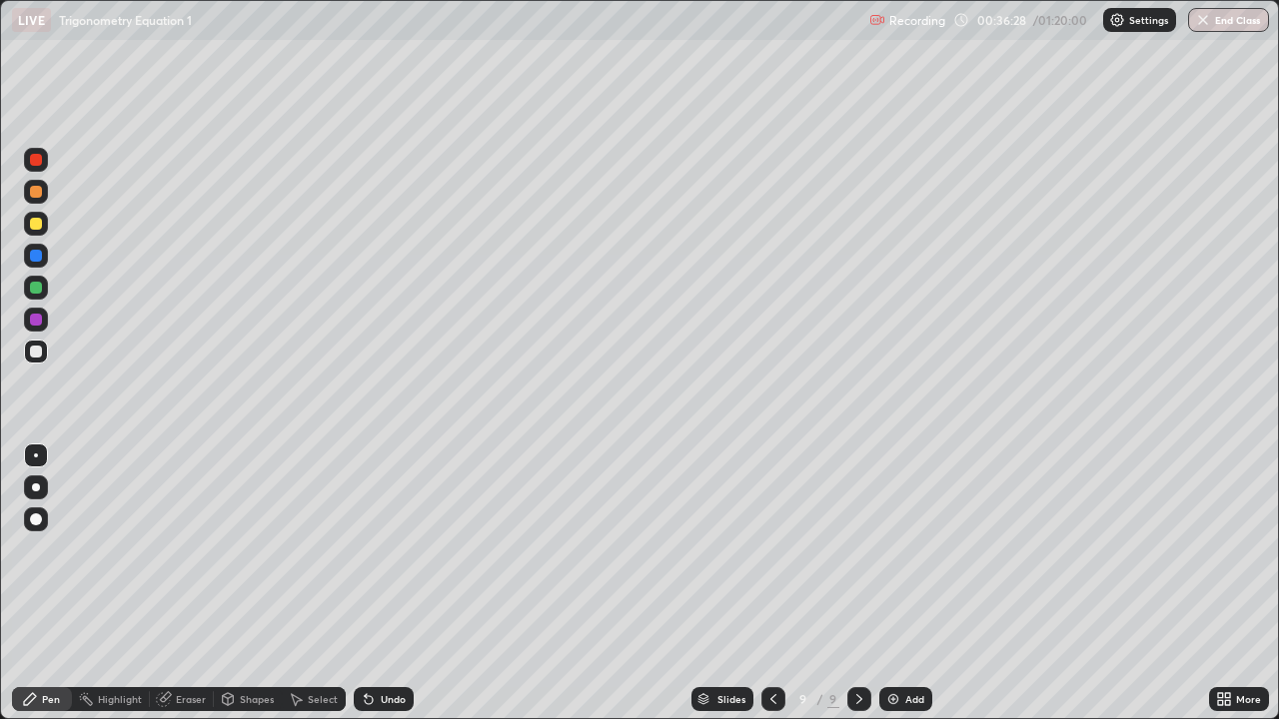
click at [35, 232] on div at bounding box center [36, 224] width 24 height 24
click at [402, 583] on div "Undo" at bounding box center [393, 699] width 25 height 10
click at [194, 583] on div "Eraser" at bounding box center [191, 699] width 30 height 10
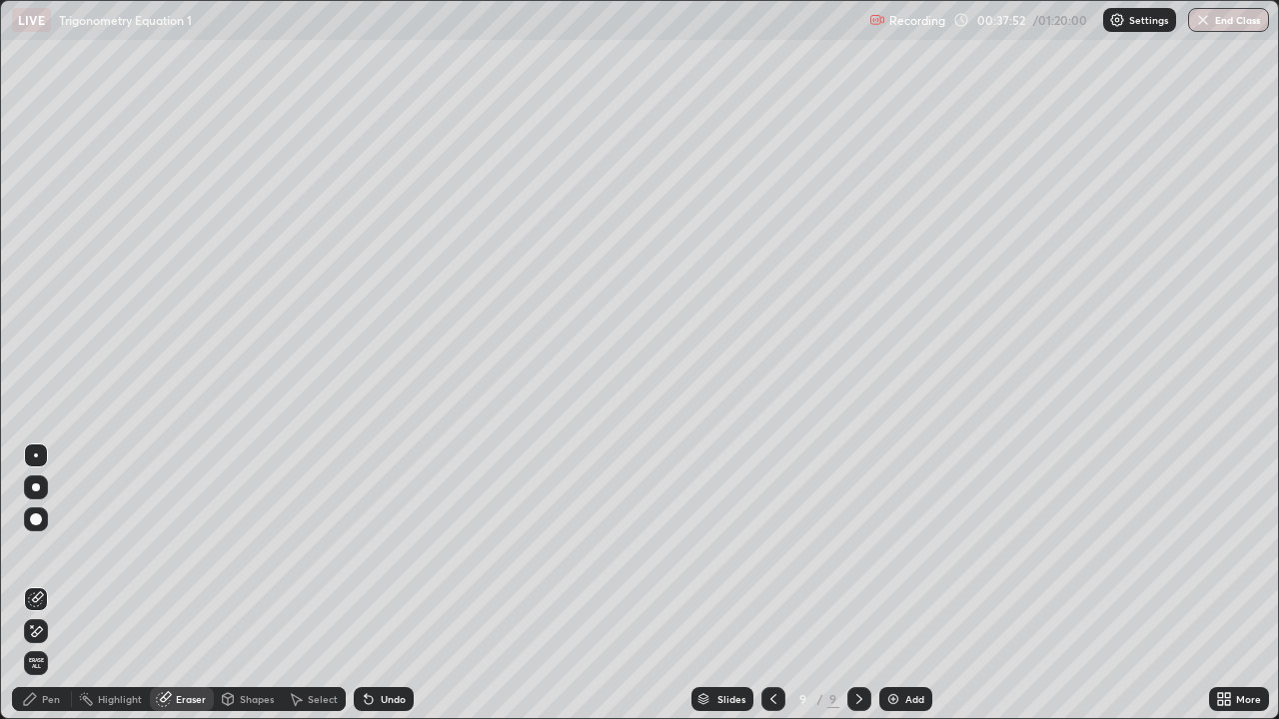
click at [49, 583] on div "Pen" at bounding box center [51, 699] width 18 height 10
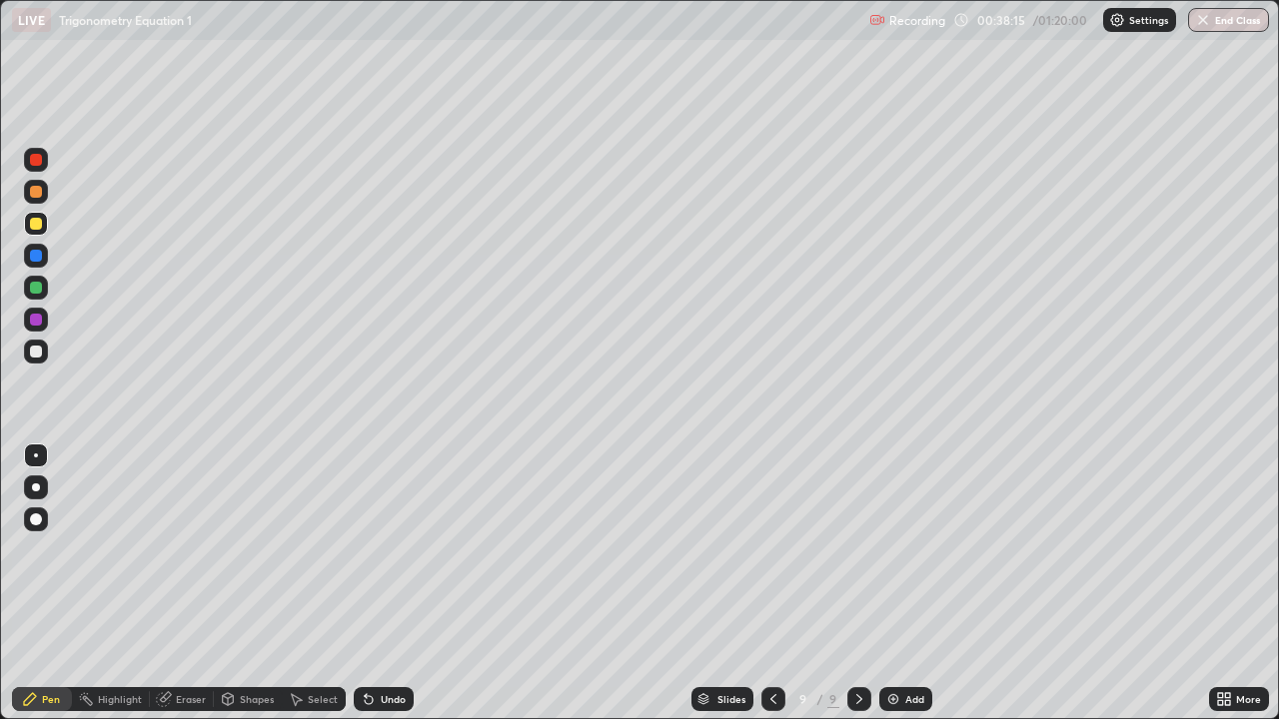
click at [905, 583] on div "Add" at bounding box center [914, 699] width 19 height 10
click at [770, 583] on icon at bounding box center [772, 699] width 16 height 16
click at [177, 583] on div "Eraser" at bounding box center [191, 699] width 30 height 10
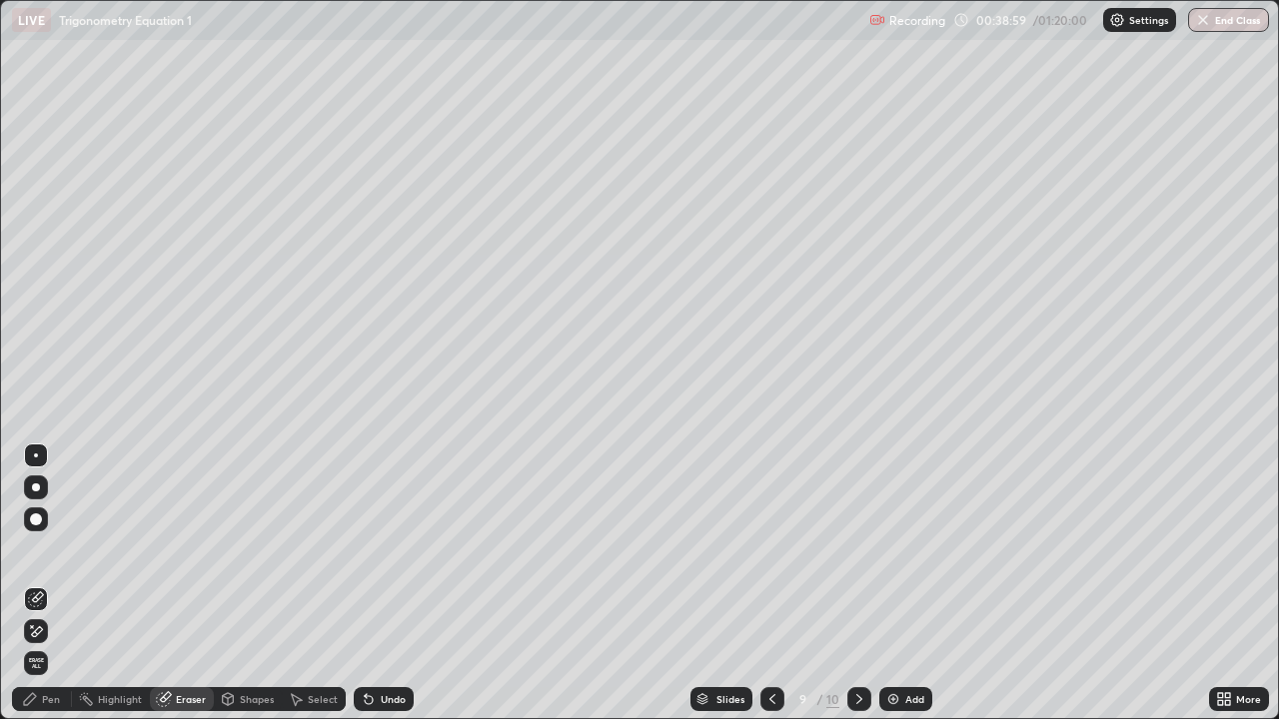
click at [857, 583] on icon at bounding box center [859, 699] width 16 height 16
click at [311, 583] on div "Select" at bounding box center [323, 699] width 30 height 10
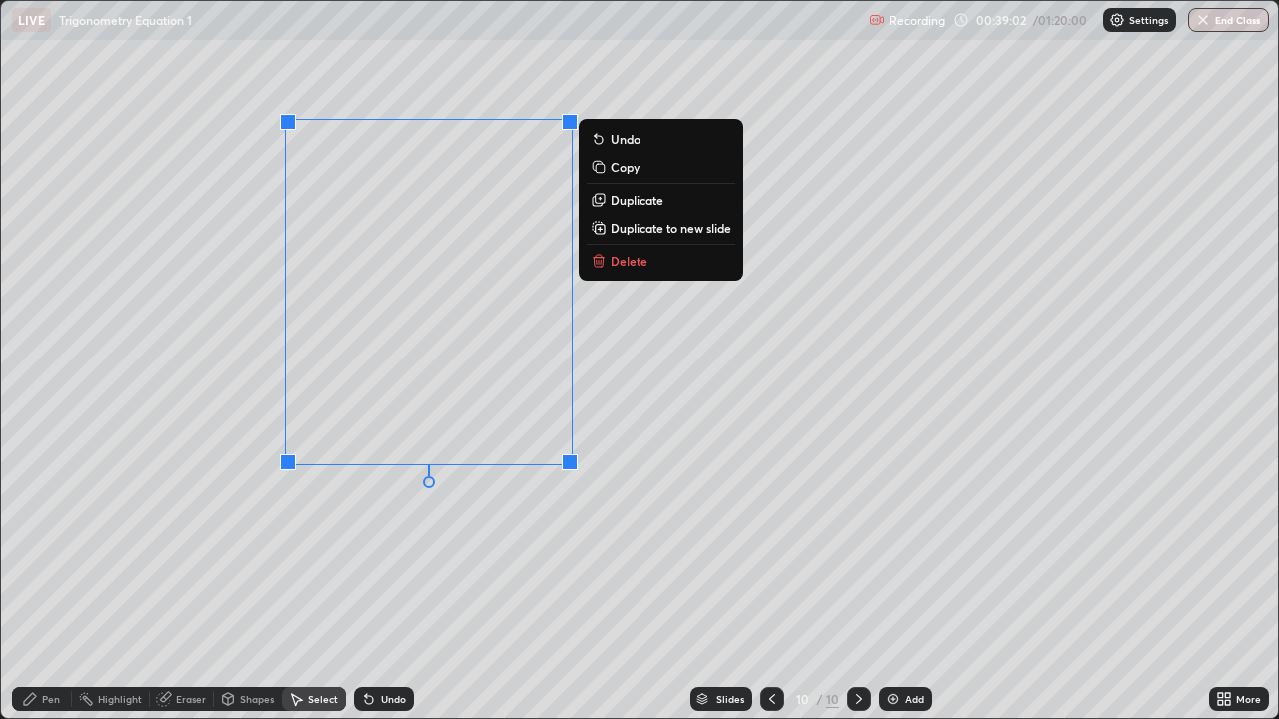
click at [634, 265] on p "Delete" at bounding box center [628, 261] width 37 height 16
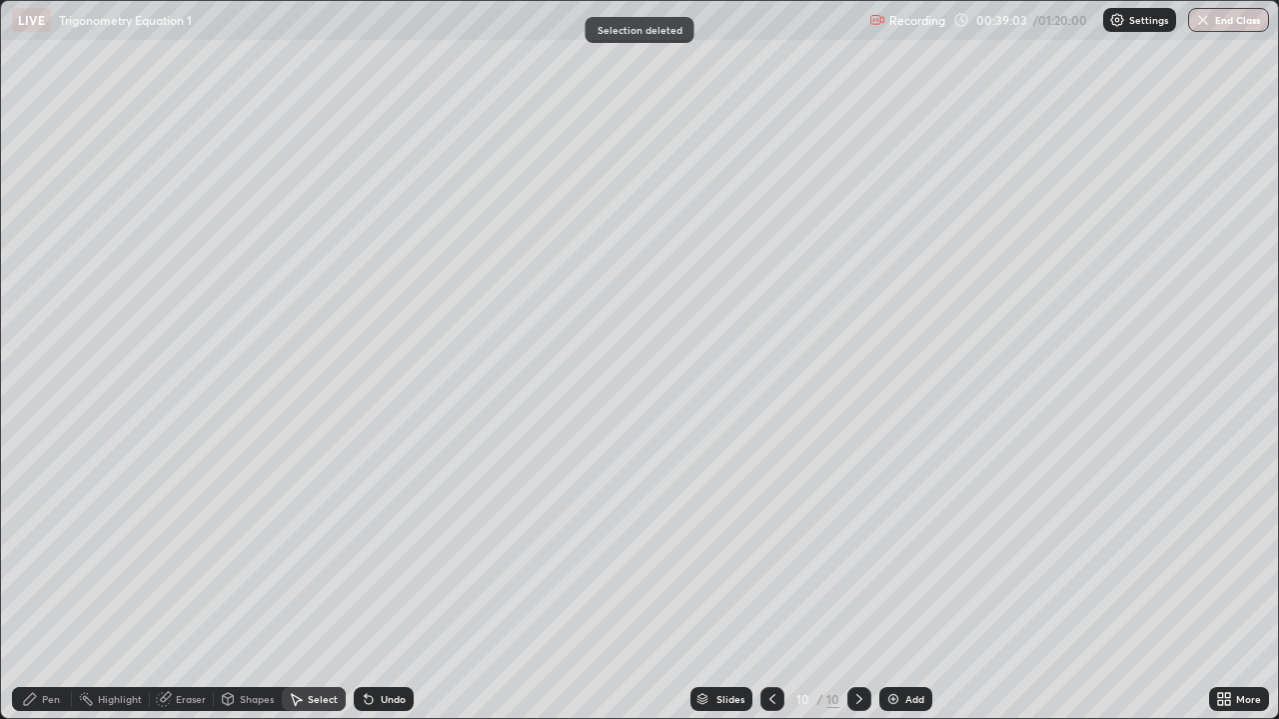
click at [57, 583] on div "Pen" at bounding box center [42, 699] width 60 height 24
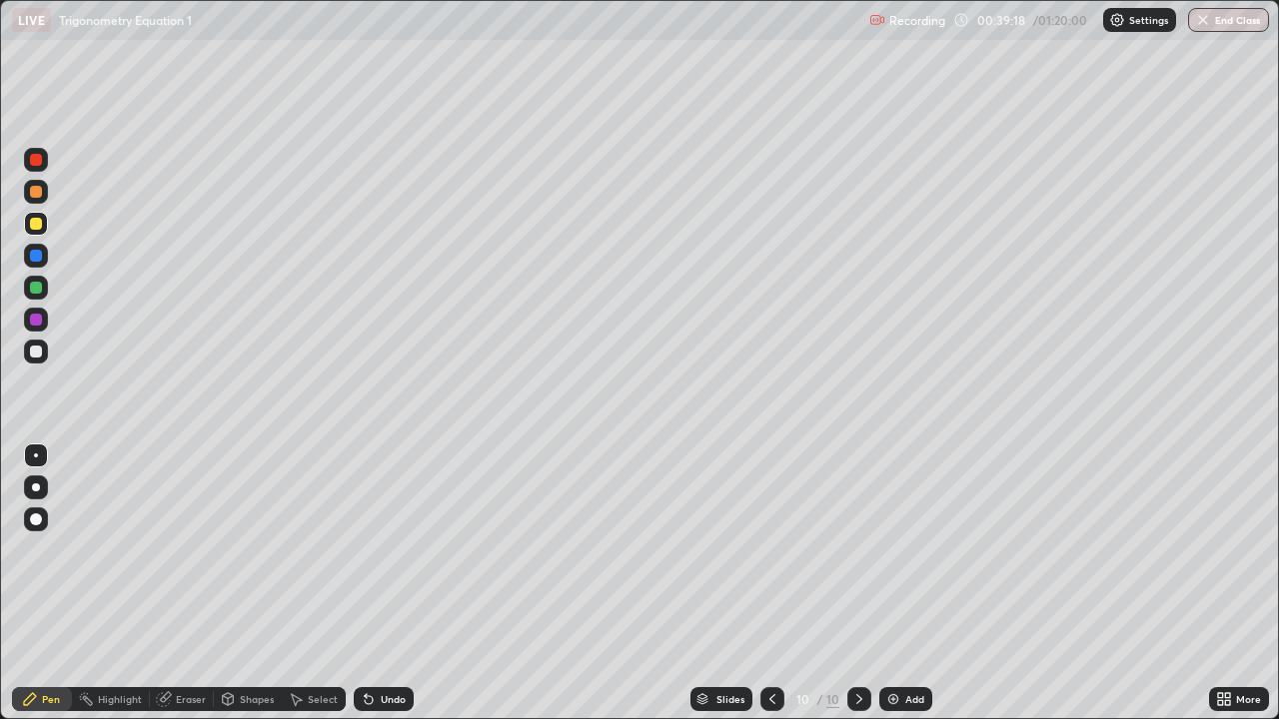
click at [385, 583] on div "Undo" at bounding box center [393, 699] width 25 height 10
click at [384, 583] on div "Undo" at bounding box center [393, 699] width 25 height 10
click at [381, 583] on div "Undo" at bounding box center [393, 699] width 25 height 10
click at [386, 583] on div "Undo" at bounding box center [393, 699] width 25 height 10
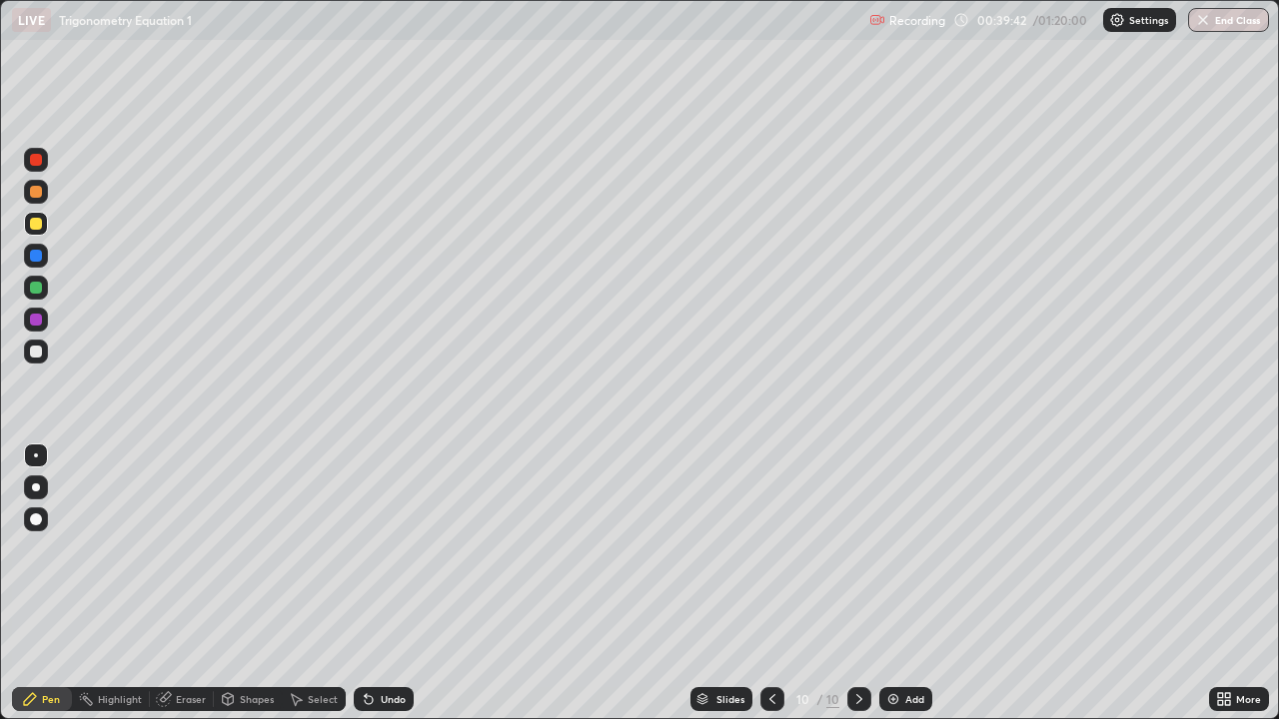
click at [770, 583] on icon at bounding box center [772, 699] width 16 height 16
click at [857, 583] on icon at bounding box center [859, 699] width 16 height 16
click at [389, 583] on div "Undo" at bounding box center [393, 699] width 25 height 10
click at [777, 583] on icon at bounding box center [772, 699] width 16 height 16
click at [857, 583] on icon at bounding box center [859, 699] width 16 height 16
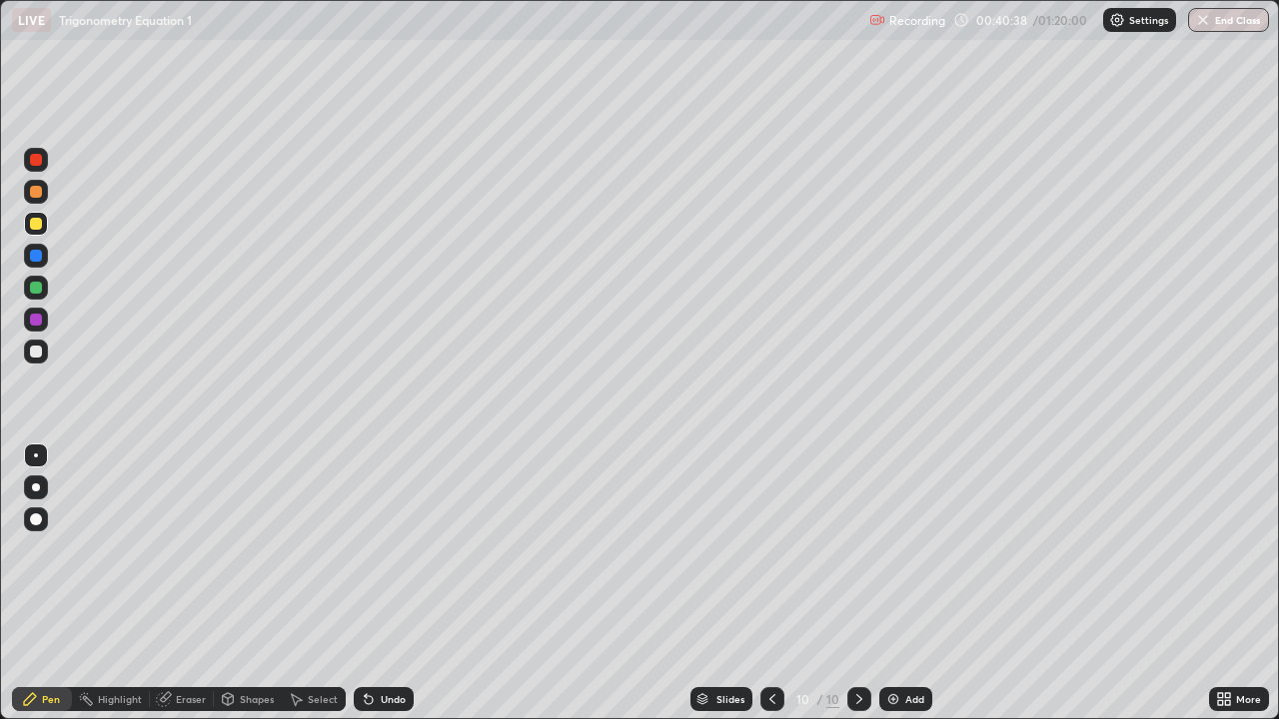
click at [770, 583] on icon at bounding box center [772, 699] width 16 height 16
click at [859, 583] on icon at bounding box center [859, 699] width 16 height 16
click at [857, 583] on icon at bounding box center [859, 699] width 16 height 16
click at [853, 583] on div at bounding box center [859, 699] width 24 height 24
click at [901, 583] on div "Add" at bounding box center [905, 699] width 53 height 24
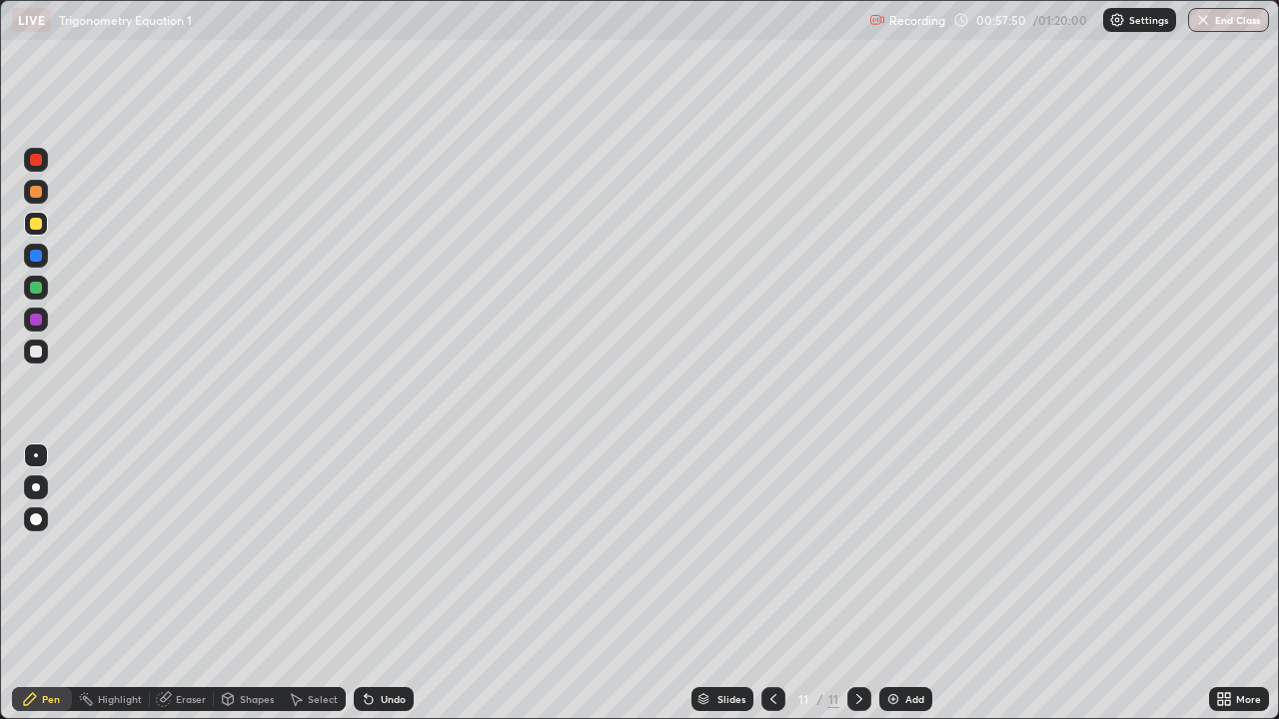
click at [39, 231] on div at bounding box center [36, 224] width 24 height 24
click at [771, 583] on icon at bounding box center [773, 699] width 16 height 16
click at [857, 583] on icon at bounding box center [859, 699] width 16 height 16
click at [32, 193] on div at bounding box center [36, 192] width 12 height 12
click at [31, 233] on div at bounding box center [36, 224] width 24 height 24
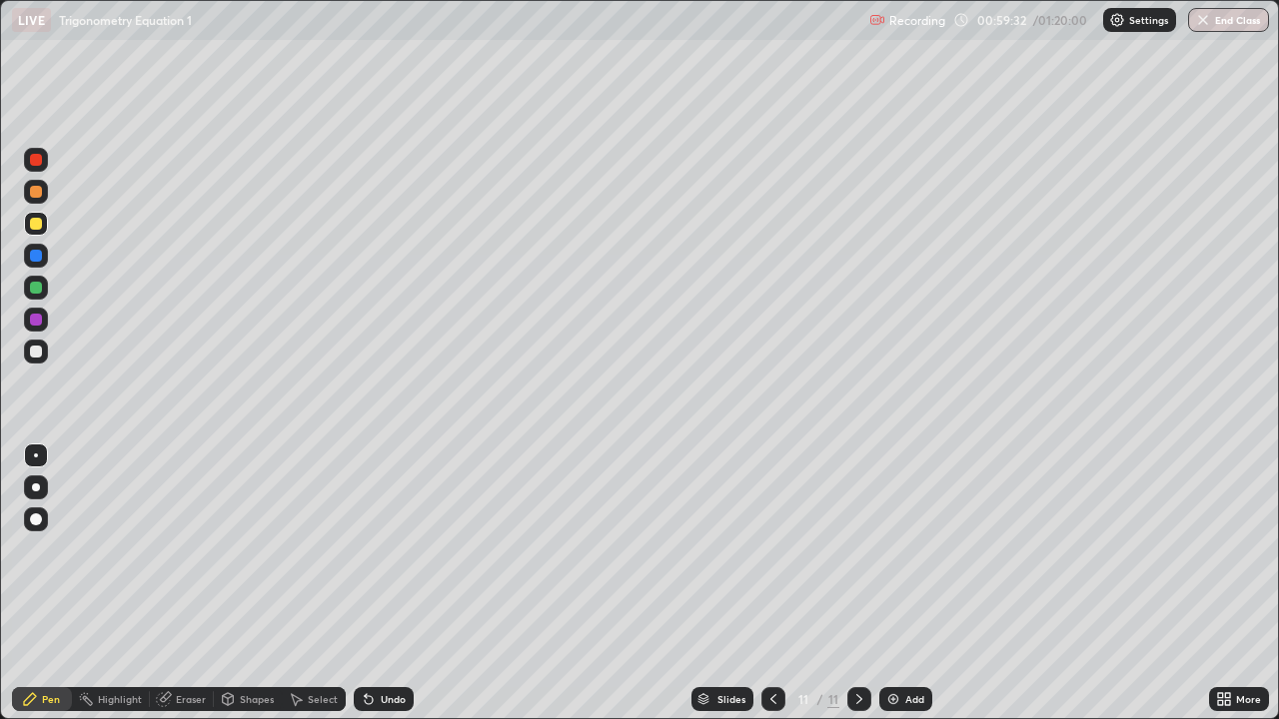
click at [36, 289] on div at bounding box center [36, 288] width 12 height 12
click at [909, 583] on div "Slides 11 / 11 Add" at bounding box center [811, 699] width 795 height 40
click at [894, 583] on img at bounding box center [893, 699] width 16 height 16
click at [41, 354] on div at bounding box center [36, 352] width 12 height 12
click at [45, 233] on div at bounding box center [36, 224] width 24 height 24
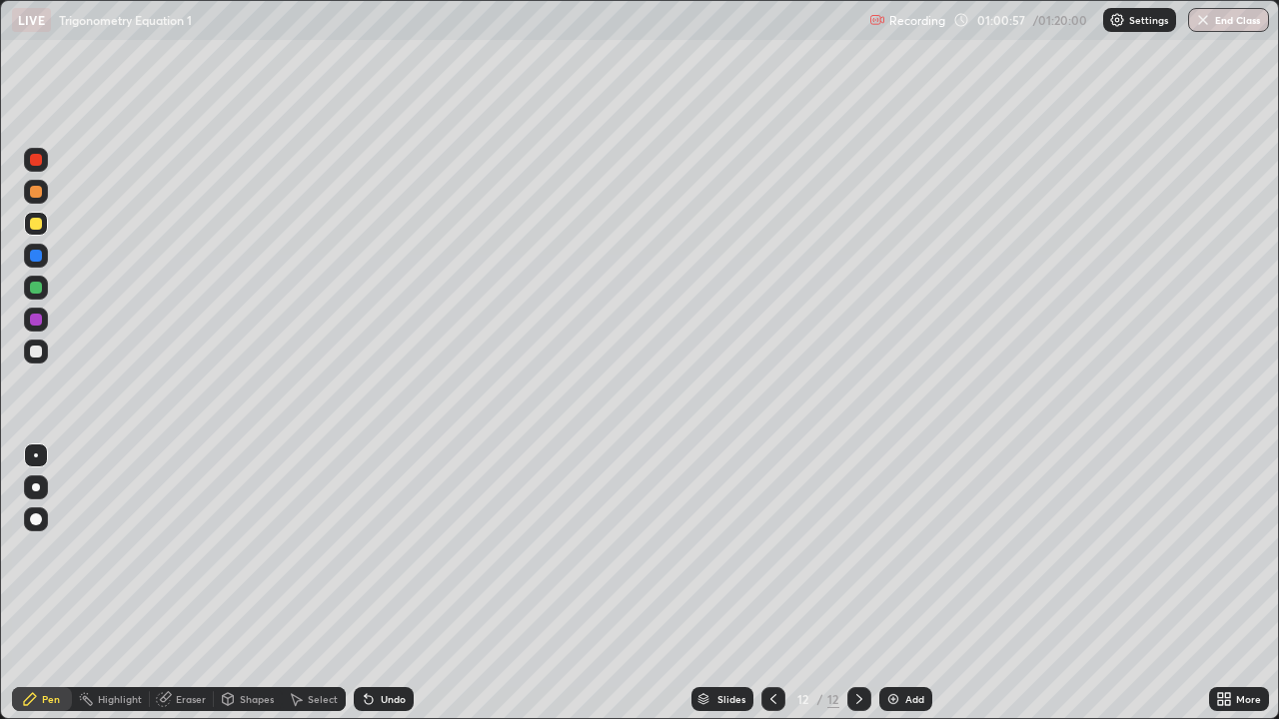
click at [771, 583] on icon at bounding box center [773, 699] width 16 height 16
click at [863, 583] on icon at bounding box center [859, 699] width 16 height 16
click at [31, 196] on div at bounding box center [36, 192] width 12 height 12
click at [34, 224] on div at bounding box center [36, 224] width 12 height 12
click at [909, 583] on div "Add" at bounding box center [914, 699] width 19 height 10
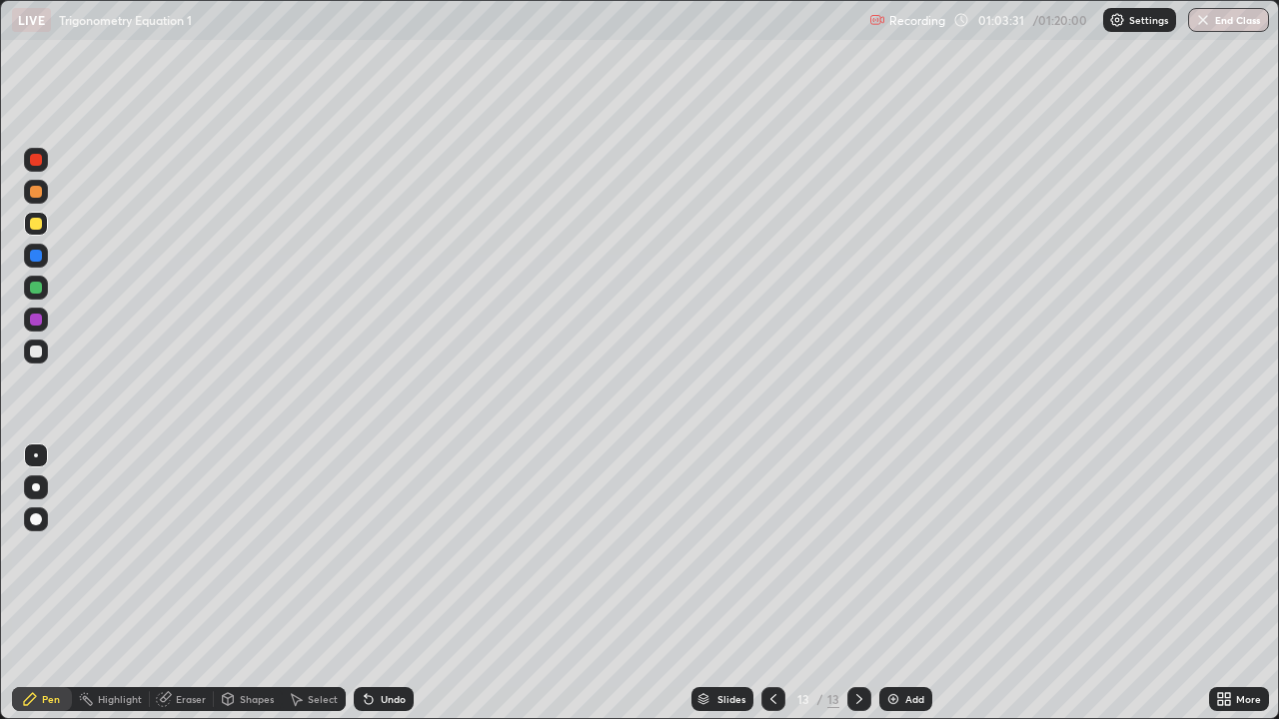
click at [34, 192] on div at bounding box center [36, 192] width 12 height 12
click at [775, 583] on icon at bounding box center [773, 699] width 16 height 16
click at [26, 198] on div at bounding box center [36, 192] width 24 height 24
click at [857, 583] on icon at bounding box center [859, 699] width 16 height 16
click at [771, 583] on icon at bounding box center [773, 699] width 16 height 16
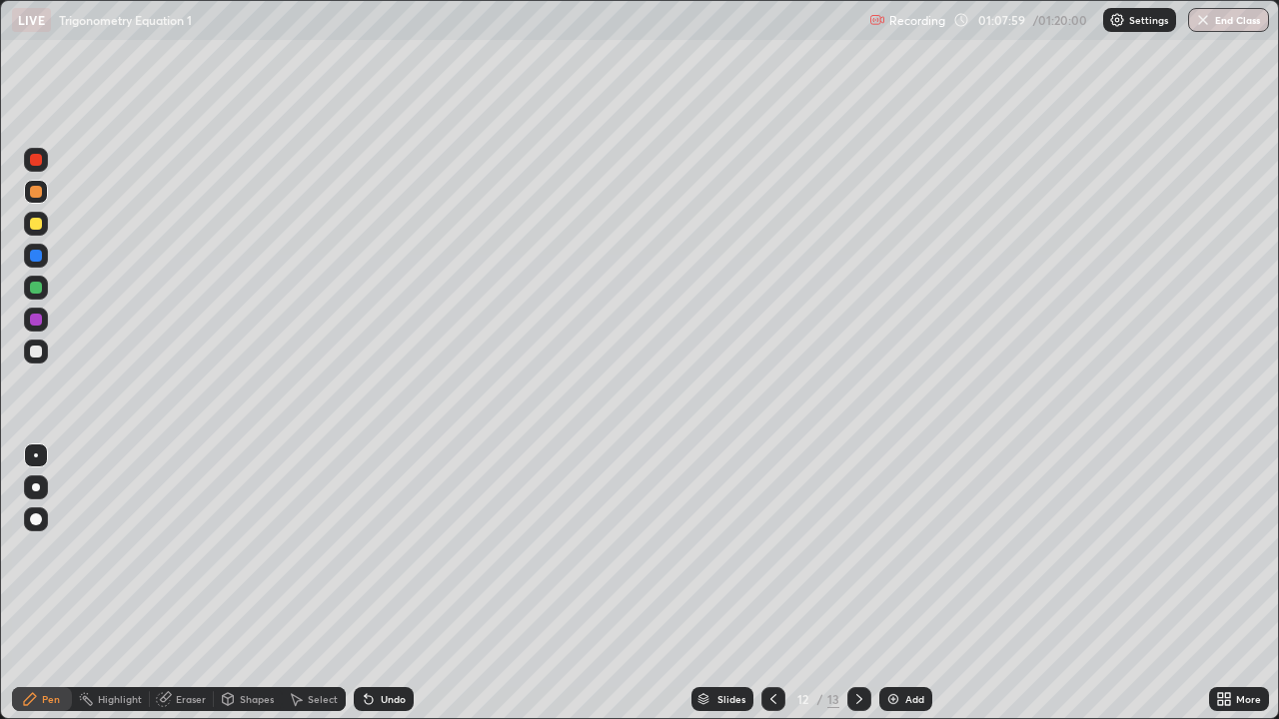
click at [856, 583] on icon at bounding box center [859, 699] width 16 height 16
click at [768, 583] on icon at bounding box center [773, 699] width 16 height 16
click at [856, 583] on icon at bounding box center [859, 699] width 6 height 10
click at [1238, 23] on button "End Class" at bounding box center [1228, 20] width 81 height 24
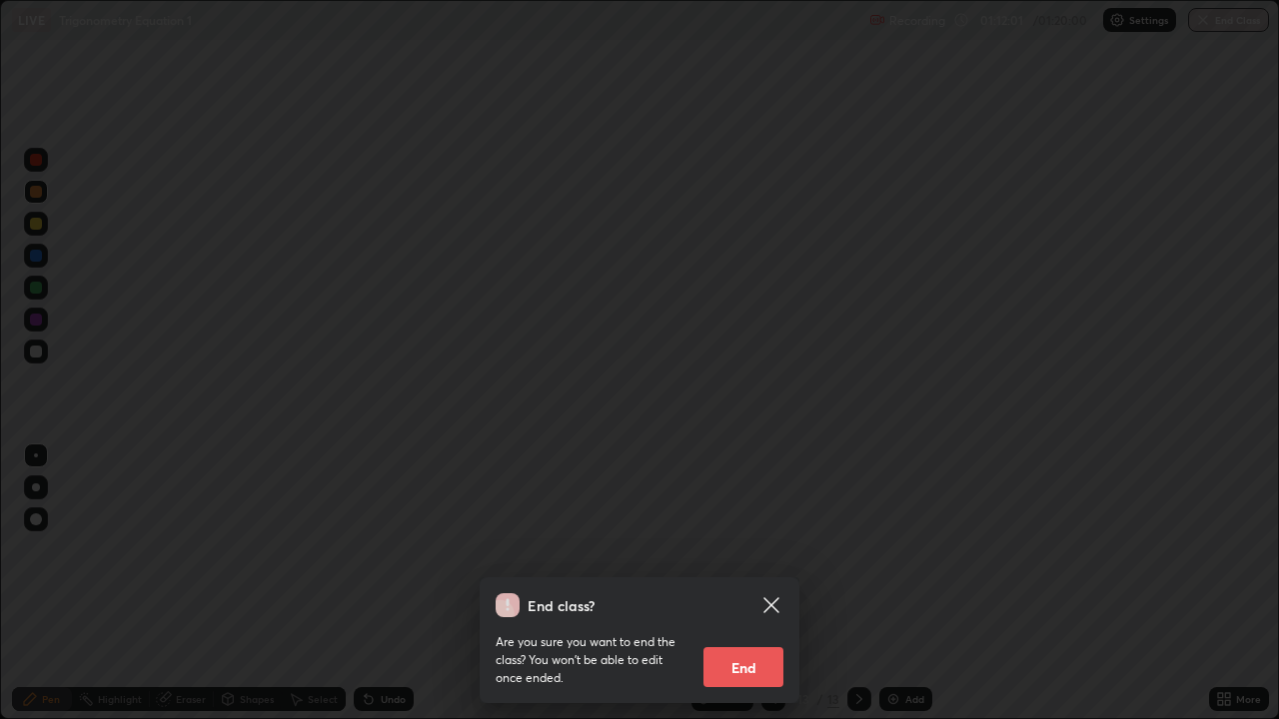
click at [763, 583] on button "End" at bounding box center [743, 667] width 80 height 40
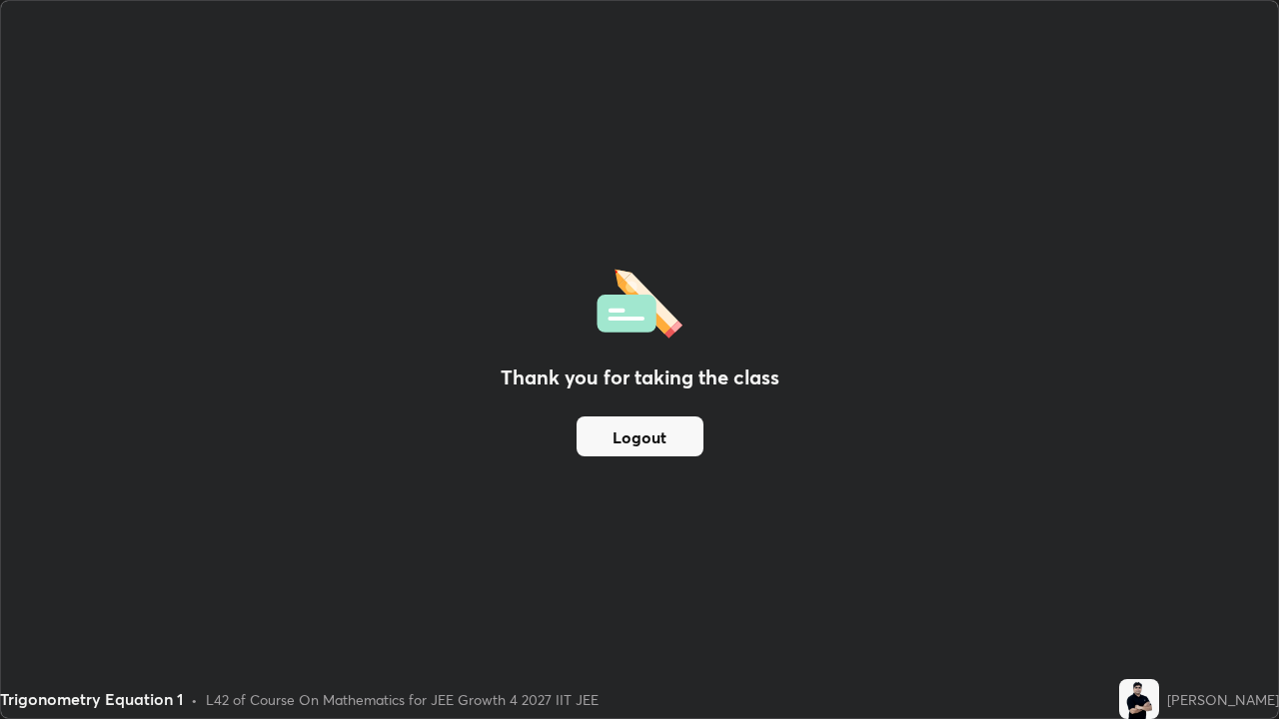
click at [679, 437] on button "Logout" at bounding box center [639, 437] width 127 height 40
click at [666, 445] on button "Logout" at bounding box center [639, 437] width 127 height 40
click at [663, 439] on button "Logout" at bounding box center [639, 437] width 127 height 40
